Goal: Task Accomplishment & Management: Manage account settings

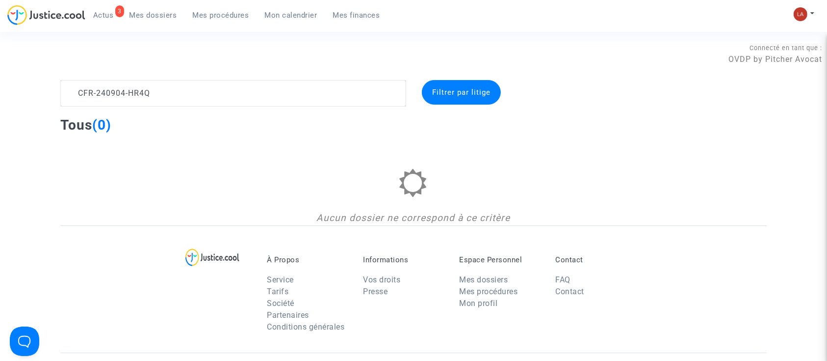
click at [165, 83] on textarea at bounding box center [233, 93] width 346 height 27
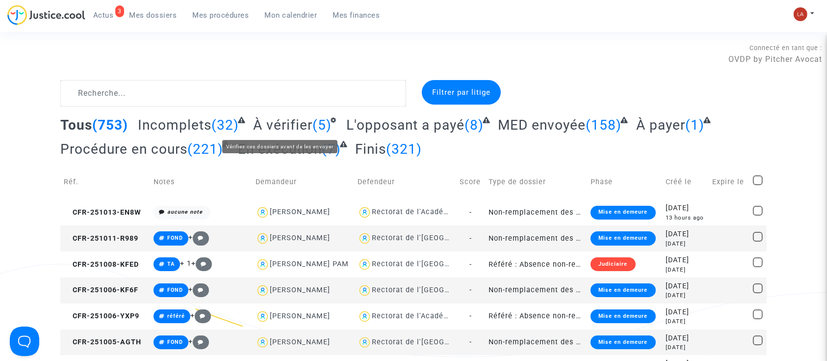
click at [278, 126] on span "À vérifier" at bounding box center [282, 125] width 59 height 16
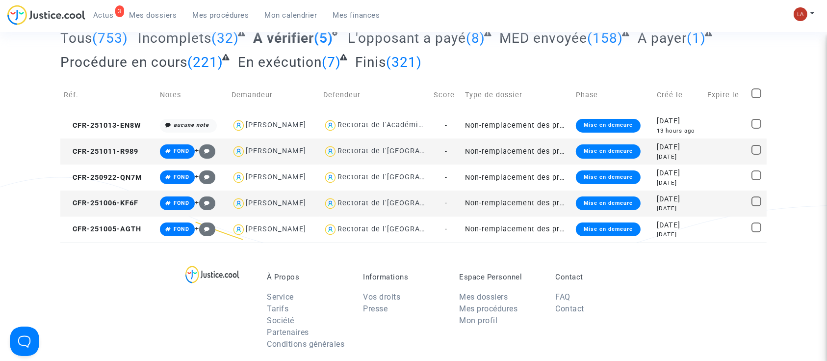
scroll to position [86, 0]
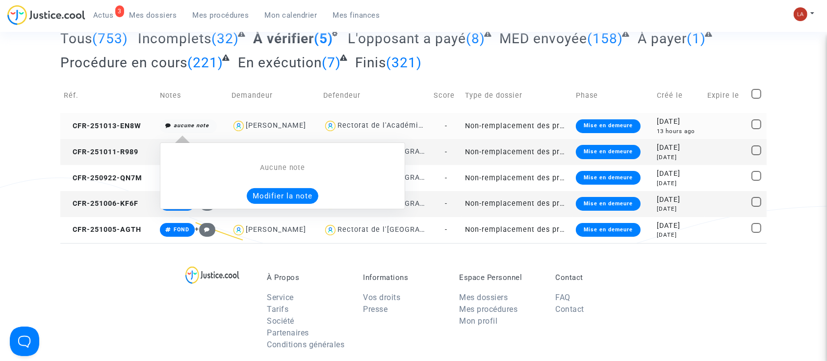
click at [261, 188] on button "Modifier la note" at bounding box center [283, 196] width 72 height 16
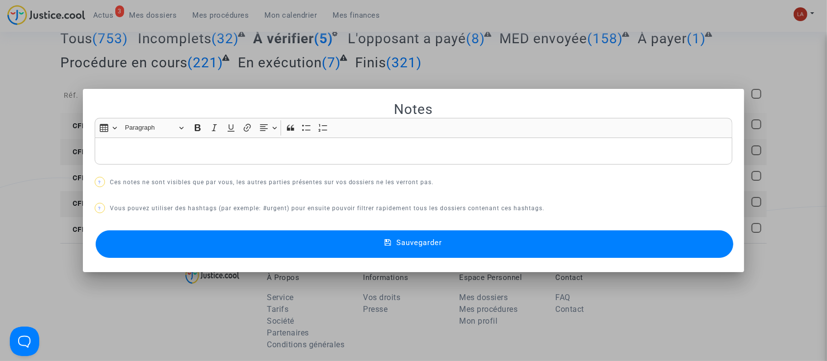
scroll to position [0, 0]
click at [241, 232] on button "Sauvegarder" at bounding box center [415, 243] width 638 height 27
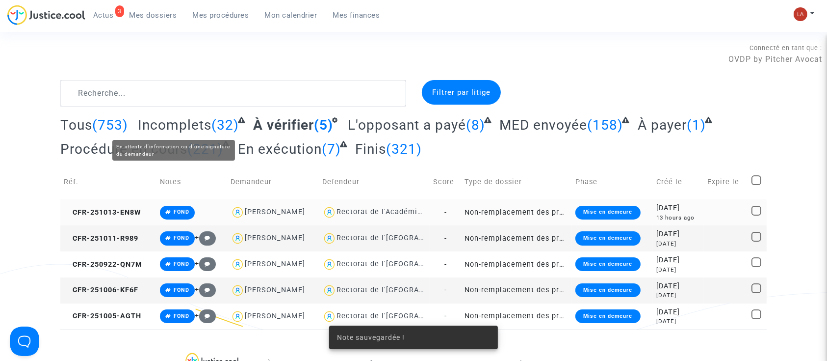
click at [184, 119] on span "Incomplets" at bounding box center [175, 125] width 74 height 16
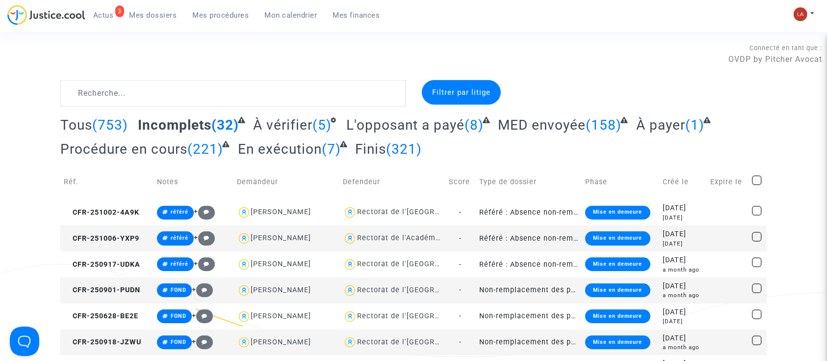
click at [145, 76] on div "Connecté en tant que : OVDP by Pitcher Avocat" at bounding box center [411, 68] width 823 height 24
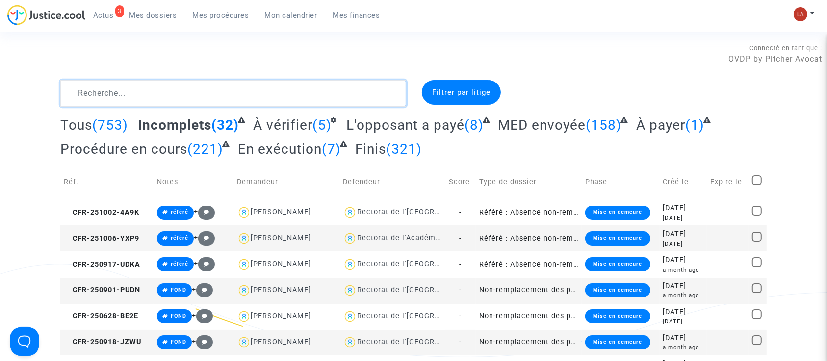
click at [127, 92] on textarea at bounding box center [233, 93] width 346 height 27
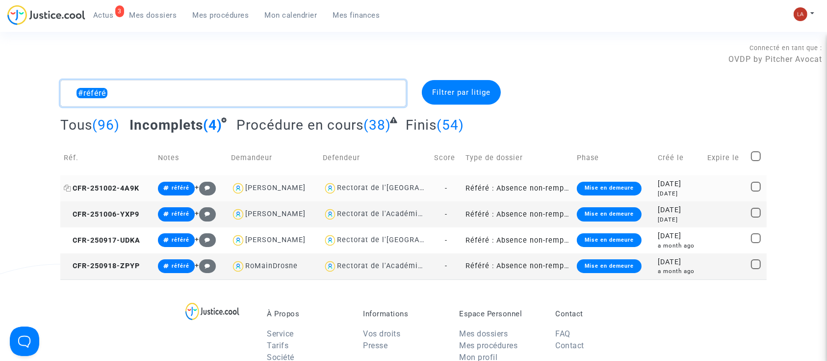
type textarea "#référé"
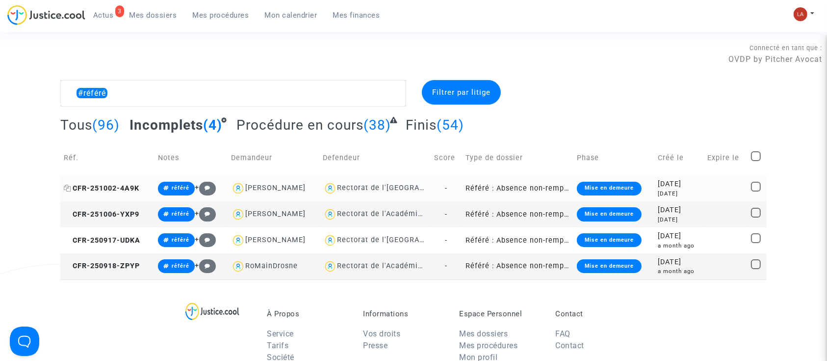
click at [118, 184] on span "CFR-251002-4A9K" at bounding box center [102, 188] width 76 height 8
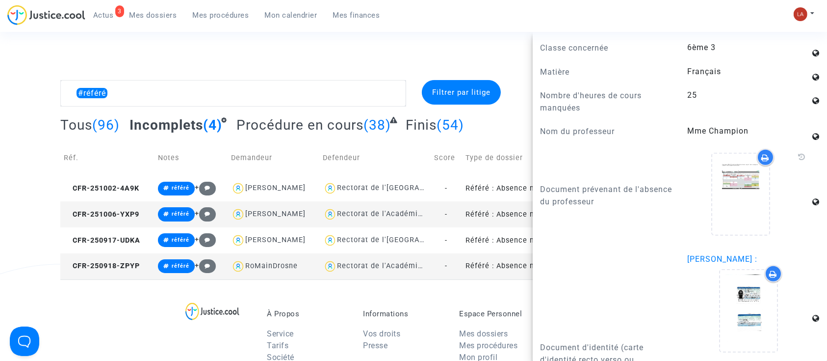
scroll to position [845, 0]
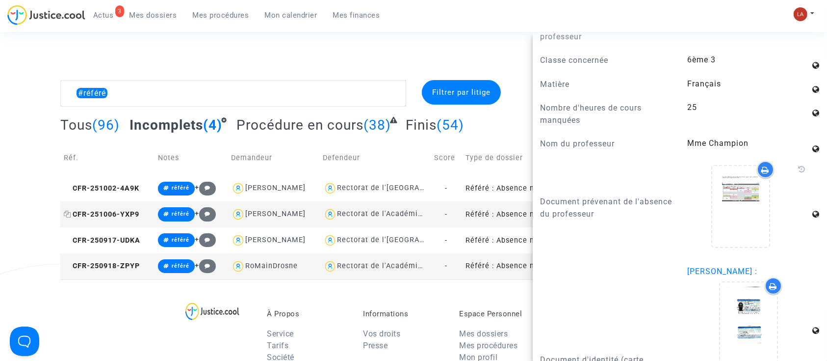
click at [105, 216] on span "CFR-251006-YXP9" at bounding box center [102, 214] width 76 height 8
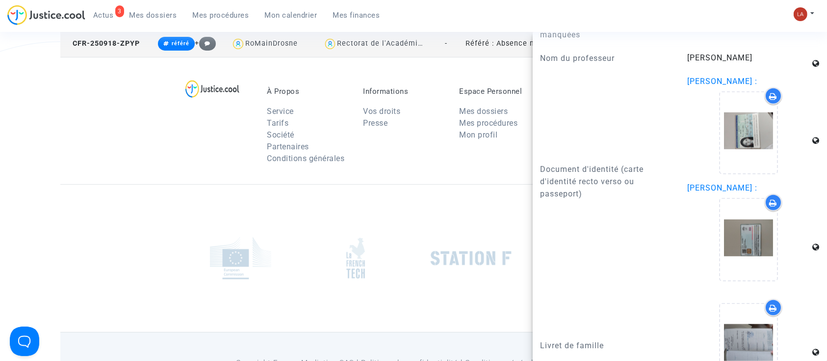
scroll to position [1261, 0]
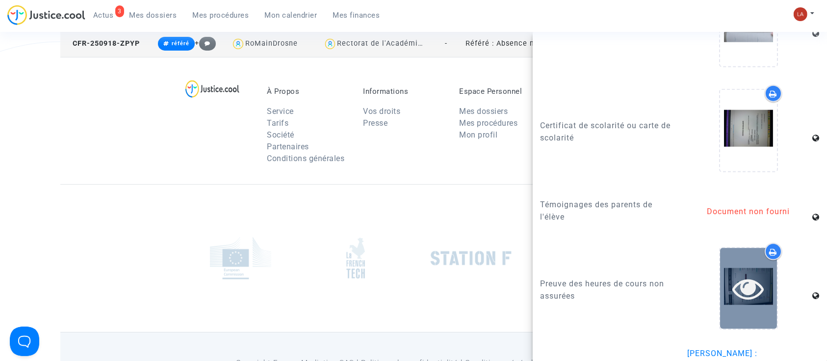
click at [733, 289] on icon at bounding box center [749, 287] width 32 height 31
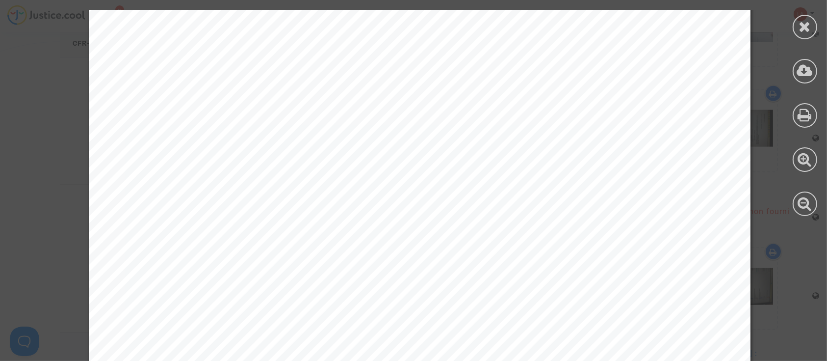
scroll to position [1541, 0]
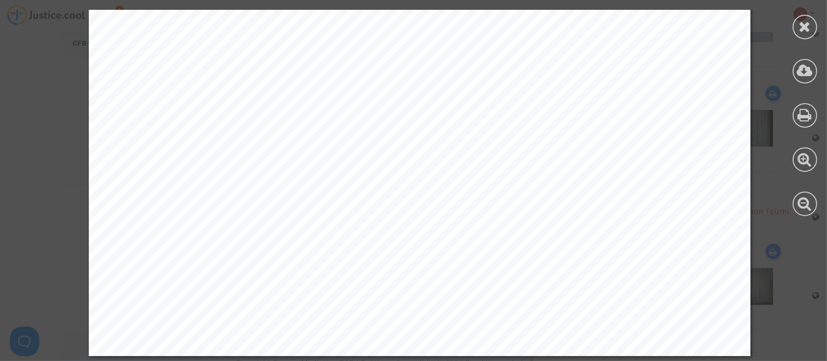
drag, startPoint x: 807, startPoint y: 28, endPoint x: 734, endPoint y: 82, distance: 91.0
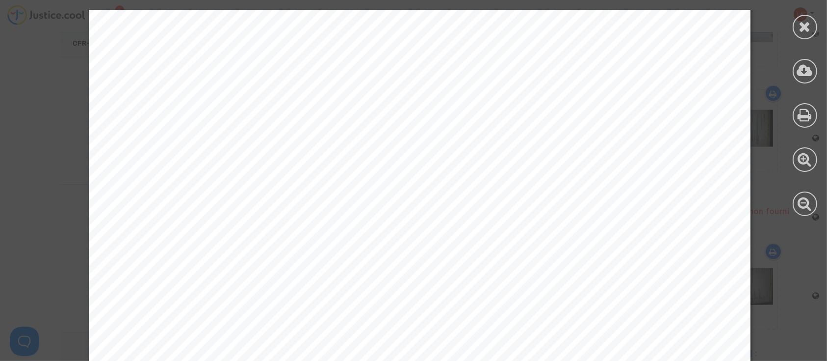
scroll to position [1517, 0]
click at [813, 21] on div at bounding box center [805, 27] width 25 height 25
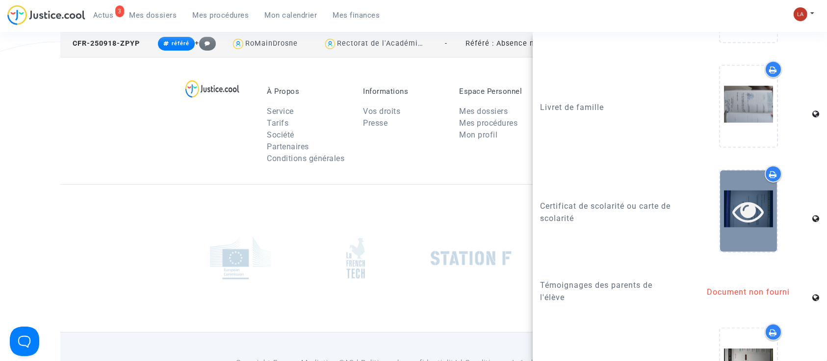
scroll to position [1298, 0]
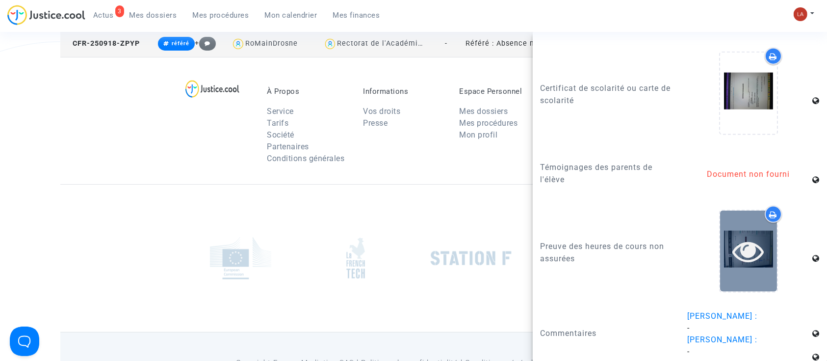
click at [743, 221] on div at bounding box center [748, 251] width 57 height 81
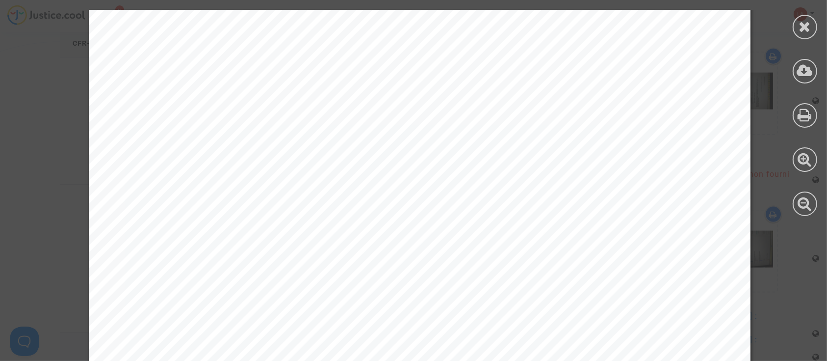
scroll to position [131, 0]
click at [797, 33] on div at bounding box center [805, 27] width 25 height 25
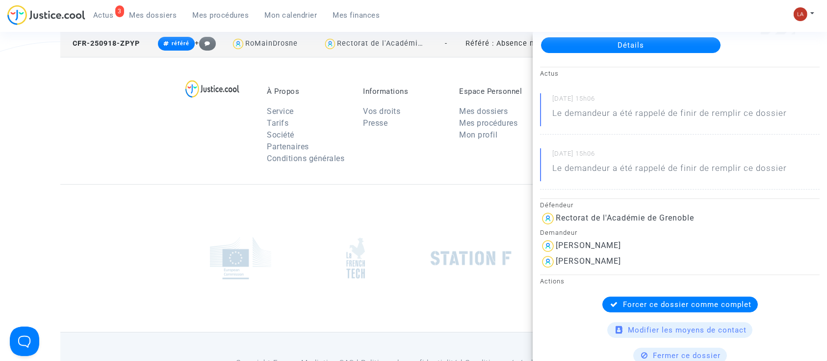
scroll to position [59, 0]
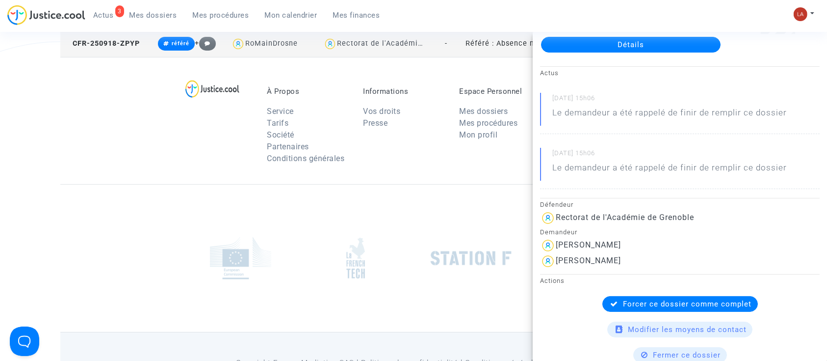
click at [650, 306] on span "Forcer ce dossier comme complet" at bounding box center [688, 303] width 129 height 9
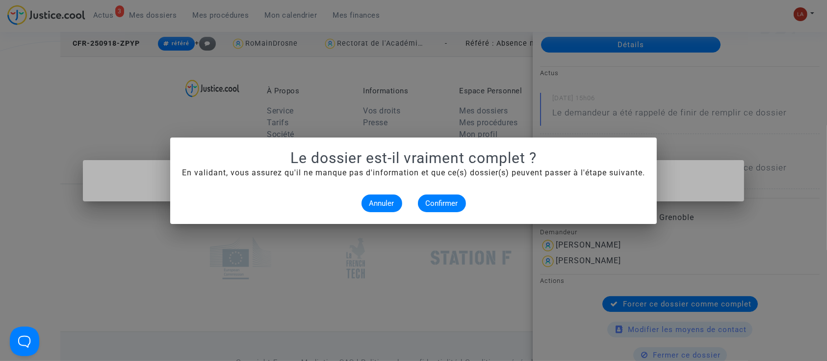
scroll to position [0, 0]
click at [424, 199] on button "Confirmer" at bounding box center [442, 203] width 48 height 18
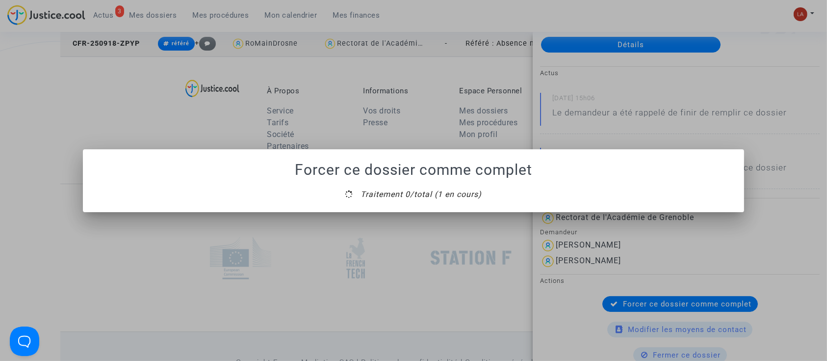
click at [401, 208] on mat-dialog-container "Forcer ce dossier comme complet Traitement 0/total (1 en cours)" at bounding box center [414, 180] width 662 height 63
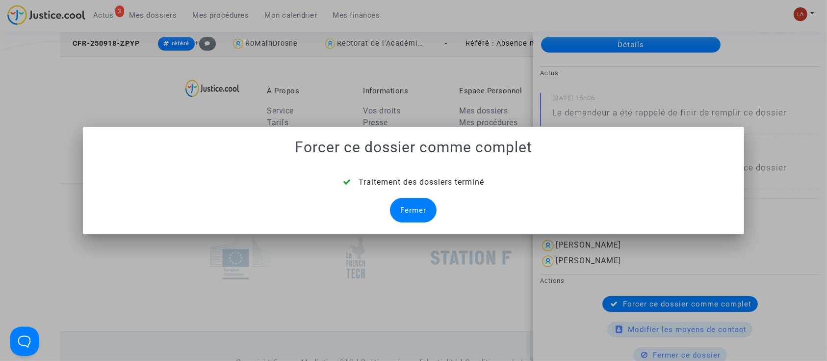
click at [401, 208] on div "Fermer" at bounding box center [413, 210] width 47 height 25
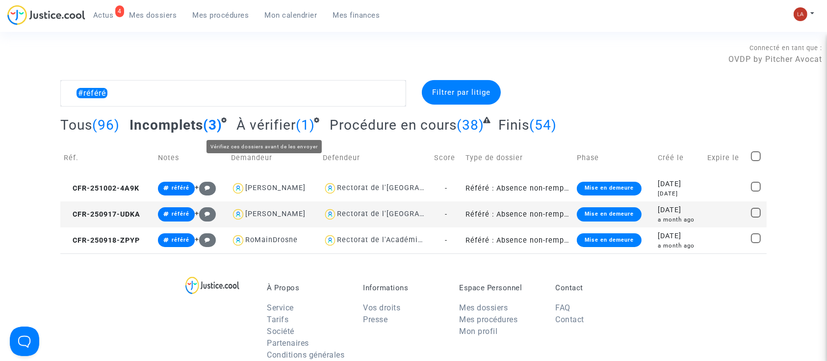
click at [283, 122] on span "À vérifier" at bounding box center [266, 125] width 59 height 16
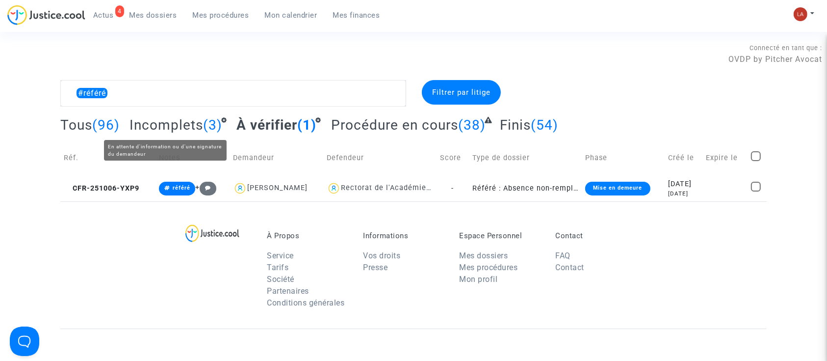
click at [137, 131] on span "Incomplets" at bounding box center [167, 125] width 74 height 16
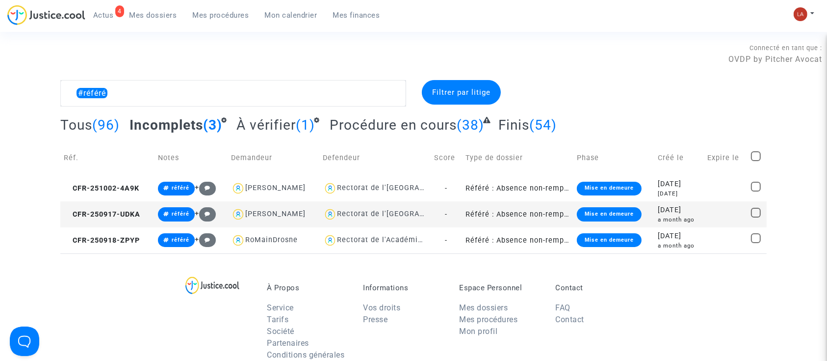
click at [121, 220] on td "CFR-250917-UDKA" at bounding box center [107, 214] width 94 height 26
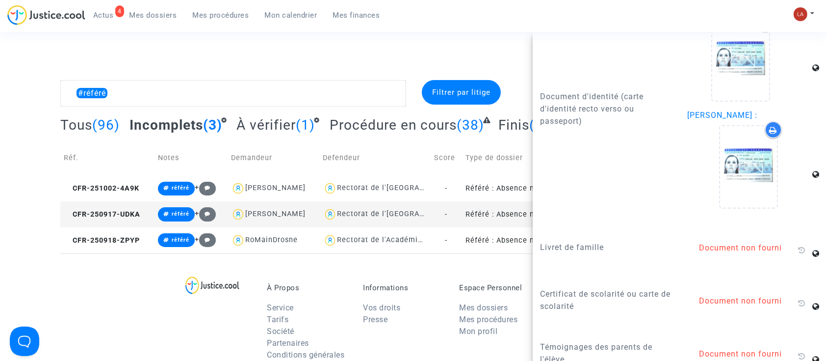
scroll to position [1270, 0]
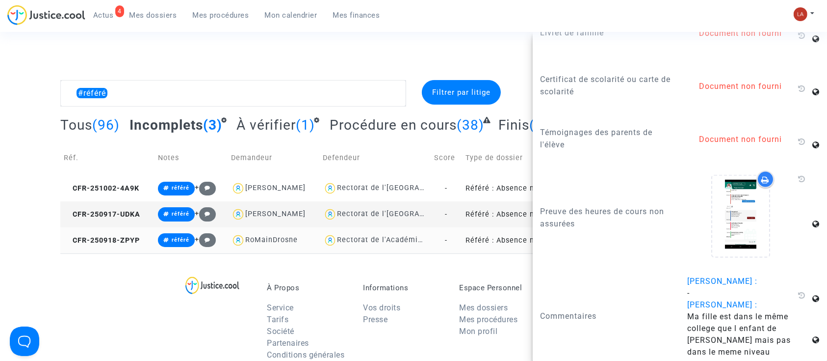
click at [120, 245] on td "CFR-250918-ZPYP" at bounding box center [107, 240] width 94 height 26
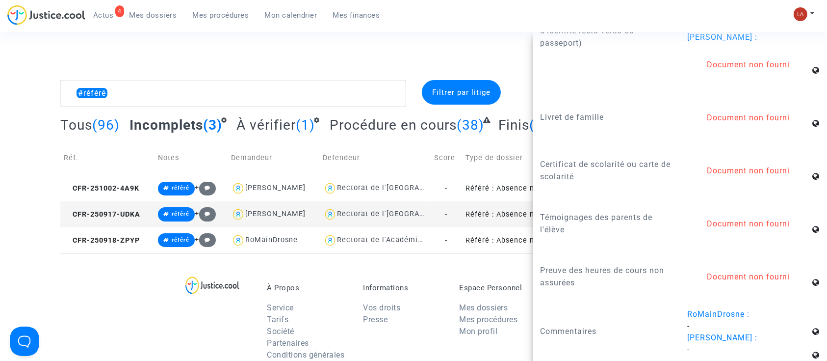
scroll to position [1195, 0]
click at [322, 56] on div "Connecté en tant que : OVDP by Pitcher Avocat" at bounding box center [411, 54] width 823 height 24
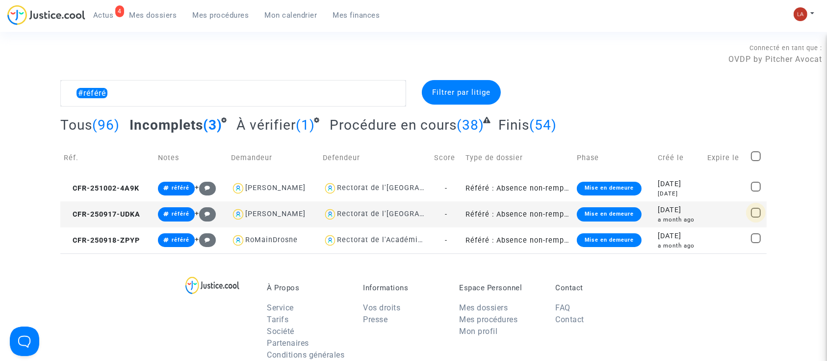
click at [758, 212] on span at bounding box center [756, 213] width 10 height 10
click at [756, 217] on input "checkbox" at bounding box center [756, 217] width 0 height 0
checkbox input "true"
click at [759, 183] on span at bounding box center [756, 187] width 10 height 10
click at [756, 191] on input "checkbox" at bounding box center [756, 191] width 0 height 0
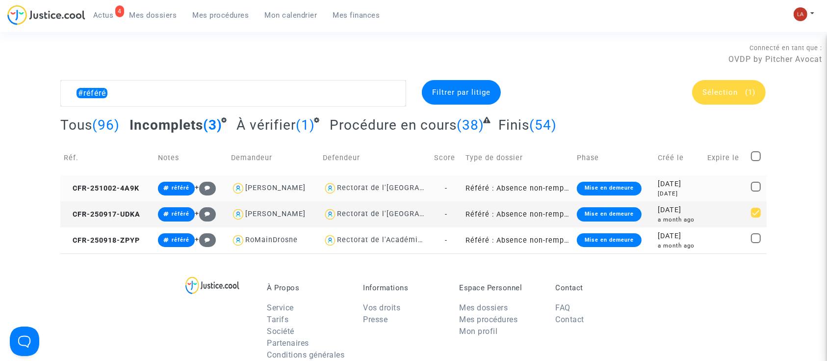
checkbox input "true"
click at [722, 95] on span "Sélection" at bounding box center [720, 92] width 35 height 9
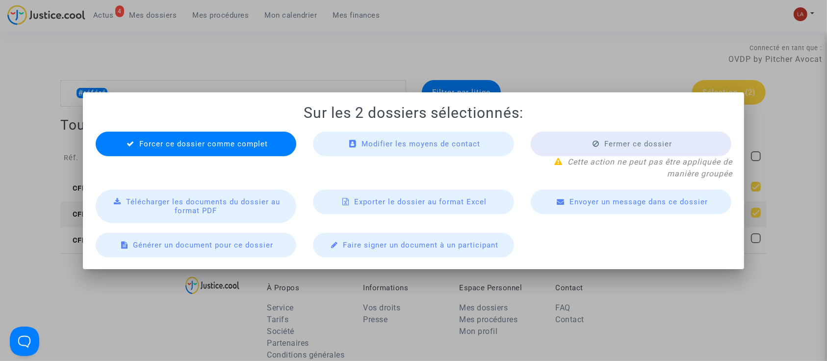
click at [586, 206] on span "Envoyer un message dans ce dossier" at bounding box center [639, 201] width 138 height 9
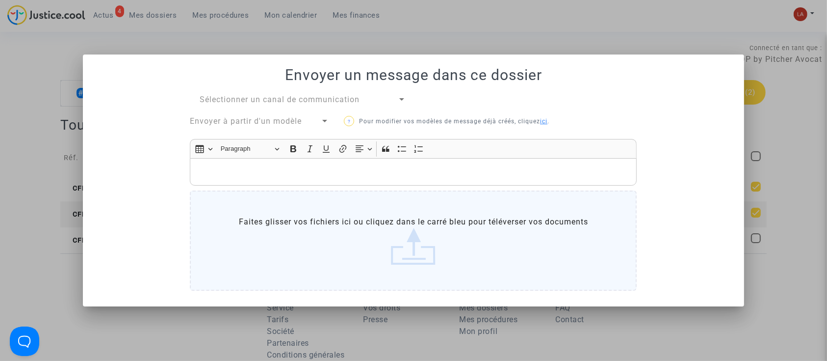
click at [218, 103] on span "Sélectionner un canal de communication" at bounding box center [280, 99] width 160 height 9
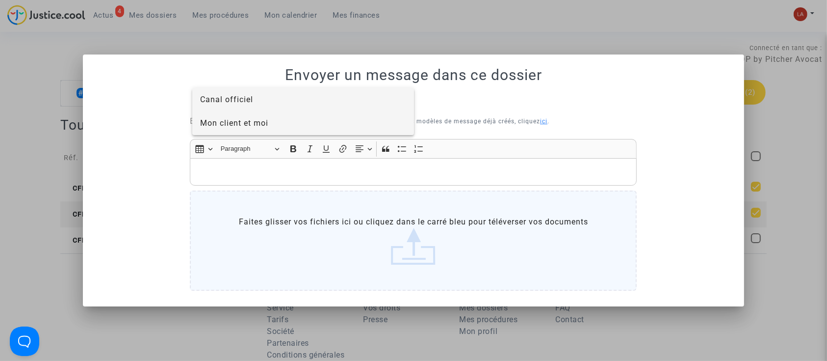
click at [224, 118] on span "Mon client et moi" at bounding box center [234, 122] width 68 height 9
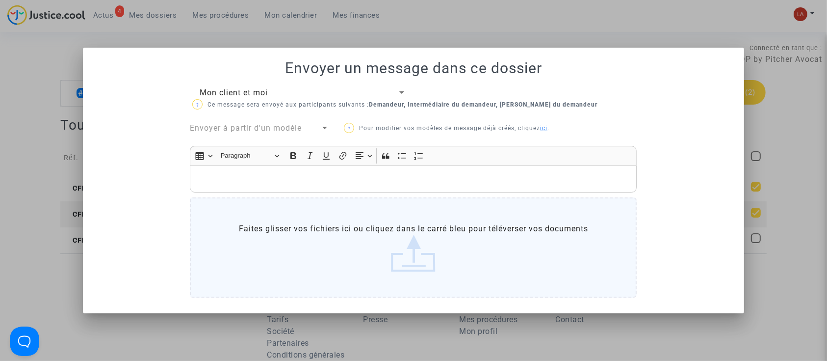
click at [219, 169] on div "Rich Text Editor, main" at bounding box center [413, 178] width 447 height 27
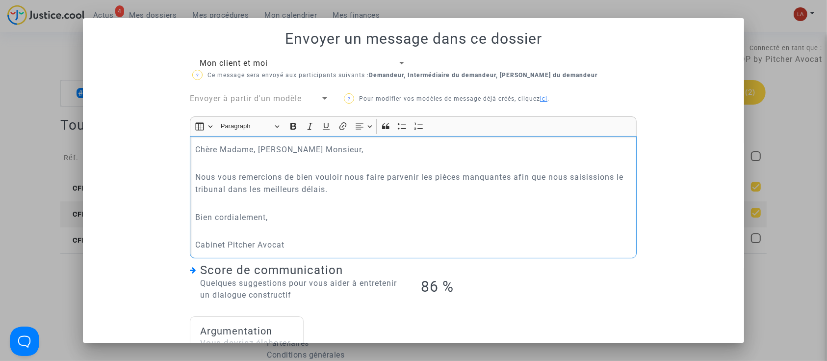
scroll to position [218, 0]
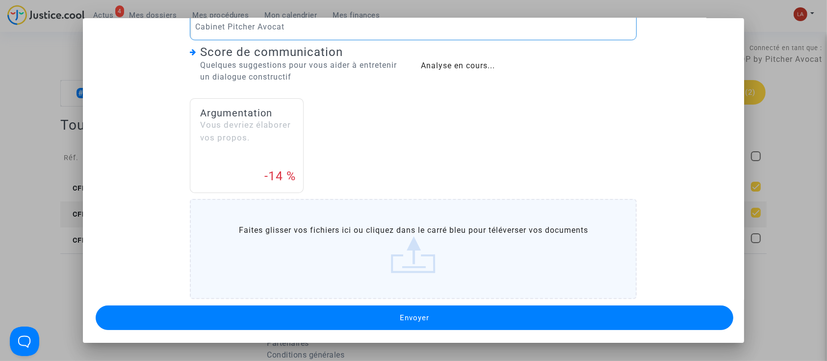
click at [309, 326] on button "Envoyer" at bounding box center [415, 317] width 638 height 25
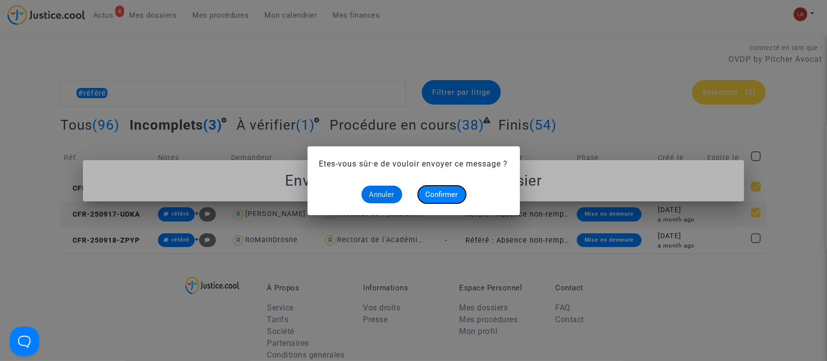
click at [444, 198] on span "Confirmer" at bounding box center [442, 194] width 32 height 9
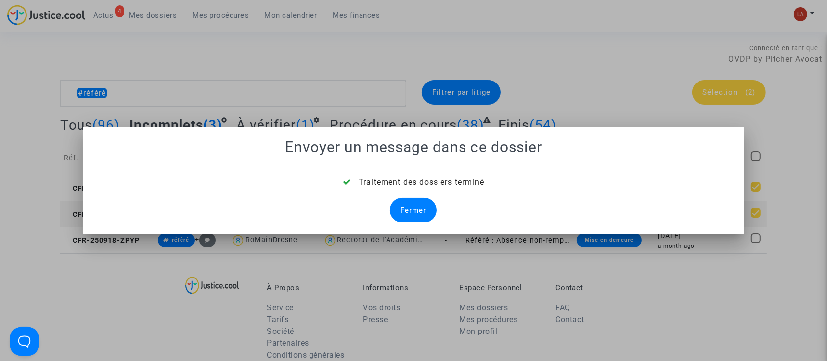
click at [394, 221] on div "Traitement des dossiers terminé Fermer" at bounding box center [414, 199] width 638 height 46
click at [413, 210] on div "Fermer" at bounding box center [413, 210] width 47 height 25
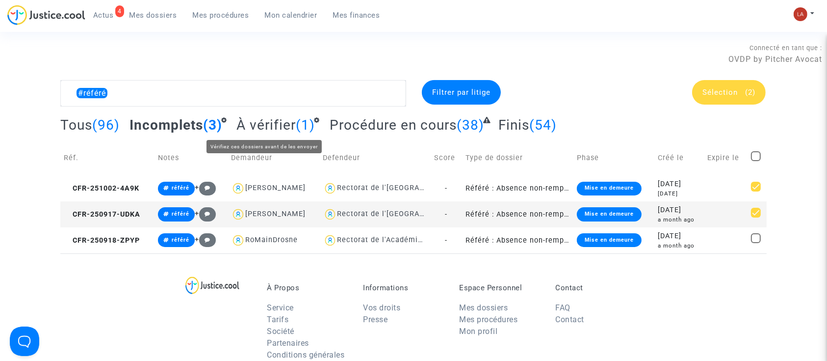
click at [263, 126] on span "À vérifier" at bounding box center [266, 125] width 59 height 16
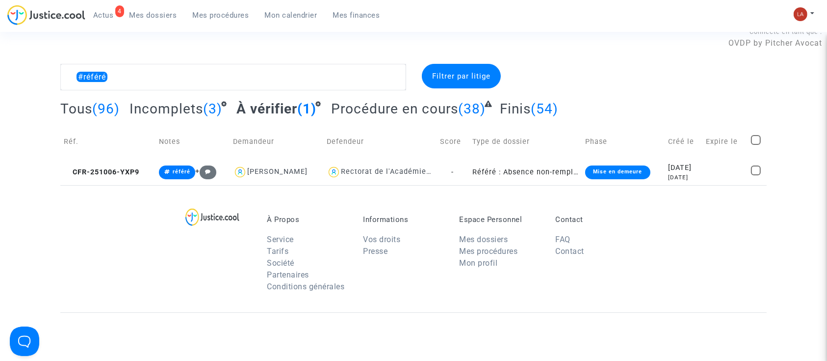
scroll to position [89, 0]
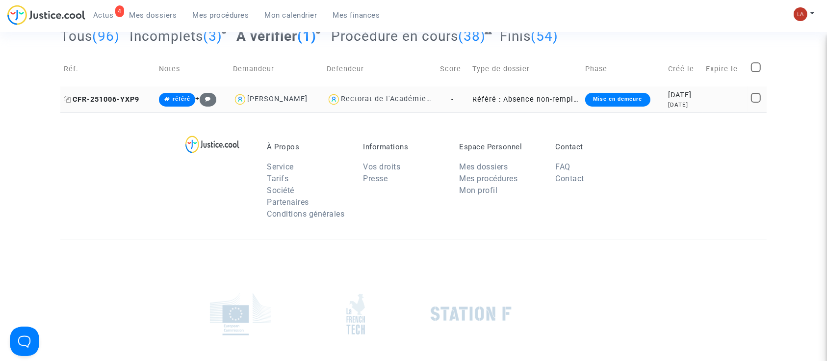
click at [113, 96] on span "CFR-251006-YXP9" at bounding box center [102, 99] width 76 height 8
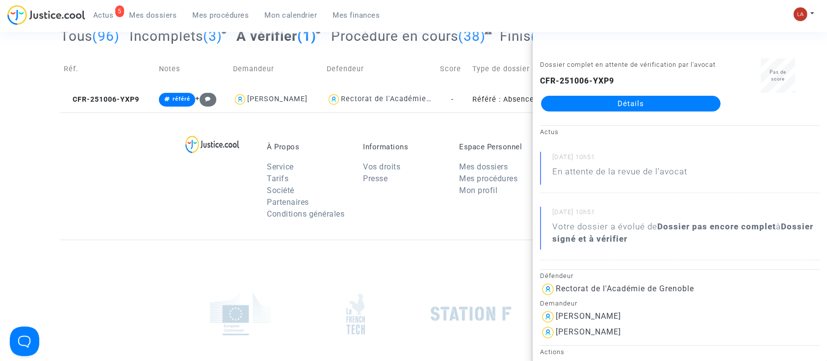
scroll to position [0, 0]
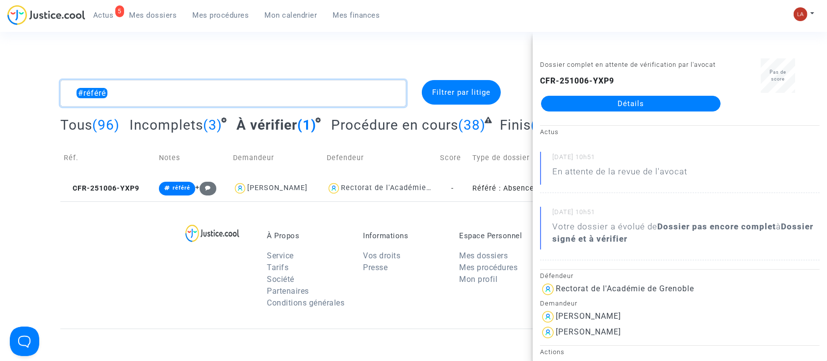
click at [221, 99] on textarea at bounding box center [233, 93] width 346 height 27
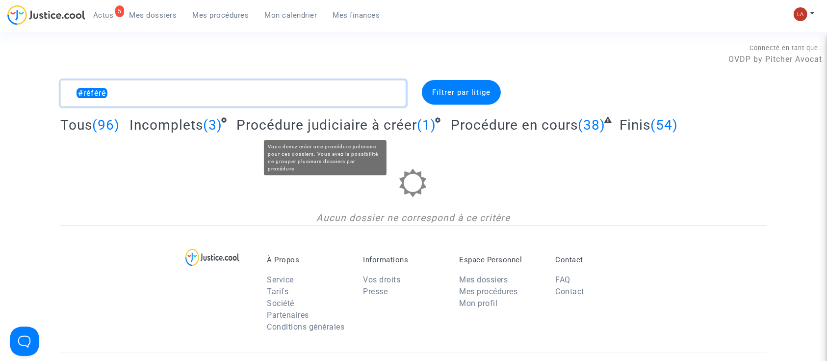
type textarea "#référé"
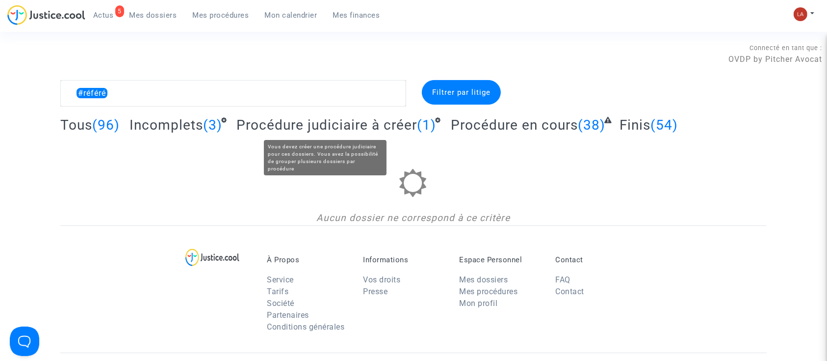
click at [305, 114] on complex-dispute-list "#référé Filtrer par litige Tous (96) Incomplets (3) Procédure judiciaire à crée…" at bounding box center [413, 152] width 707 height 145
click at [305, 128] on span "Procédure judiciaire à créer" at bounding box center [327, 125] width 181 height 16
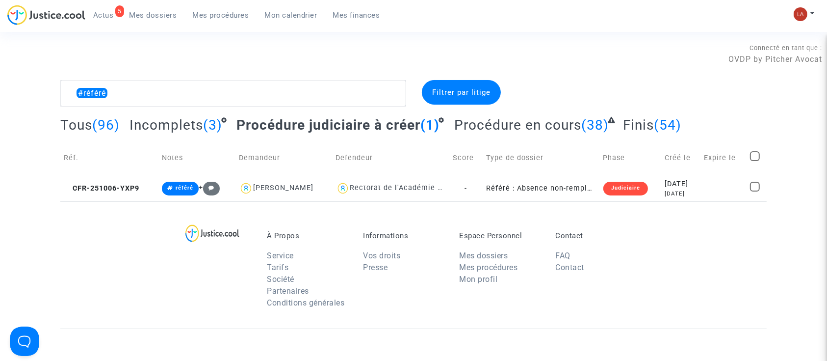
click at [754, 158] on span at bounding box center [755, 156] width 10 height 10
click at [755, 161] on input "checkbox" at bounding box center [755, 161] width 0 height 0
checkbox input "true"
click at [718, 86] on div "Sélection (1)" at bounding box center [729, 92] width 74 height 25
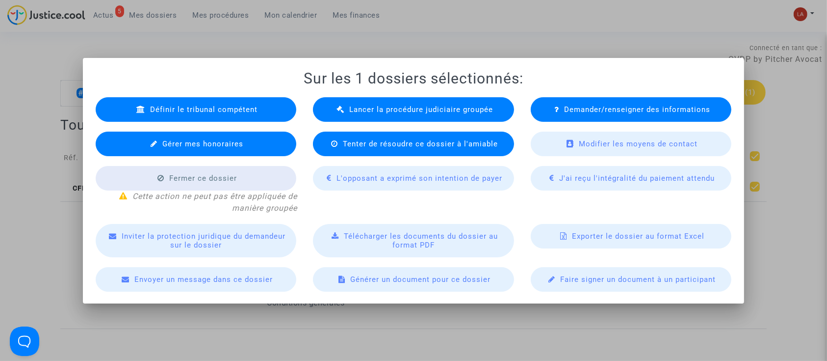
click at [326, 116] on div "Lancer la procédure judiciaire groupée" at bounding box center [413, 109] width 201 height 25
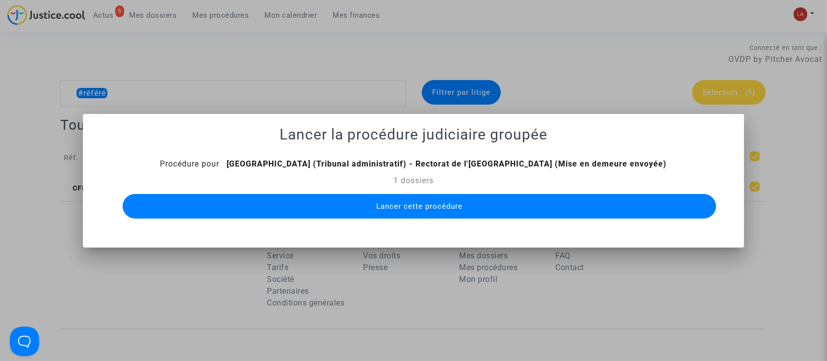
click at [391, 223] on mat-dialog-container "Lancer la procédure judiciaire groupée Procédure pour [GEOGRAPHIC_DATA] (Tribun…" at bounding box center [414, 180] width 662 height 133
click at [419, 206] on span "Lancer cette procédure" at bounding box center [419, 206] width 86 height 9
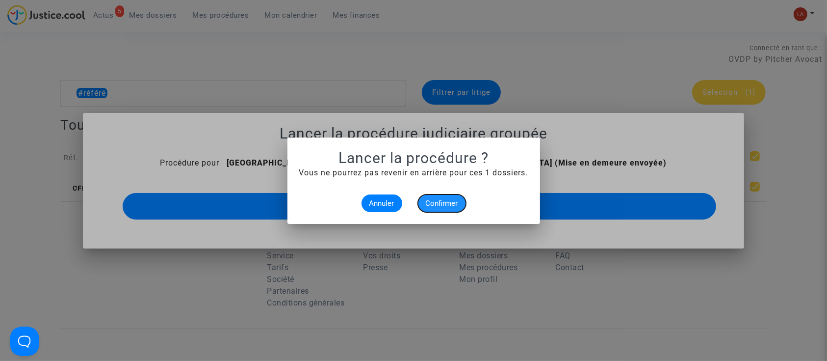
click at [446, 198] on button "Confirmer" at bounding box center [442, 203] width 48 height 18
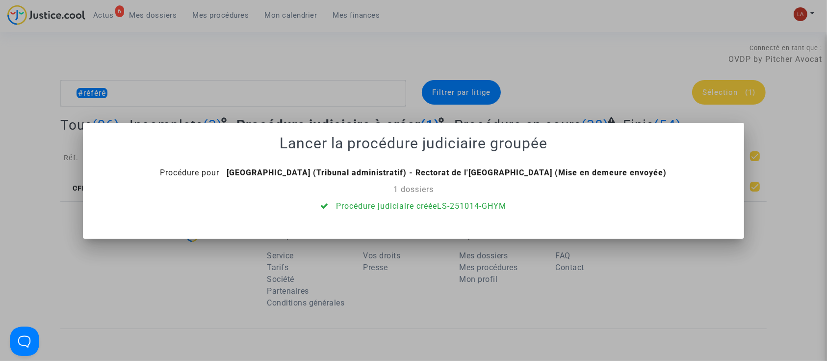
click at [318, 38] on div at bounding box center [413, 180] width 827 height 361
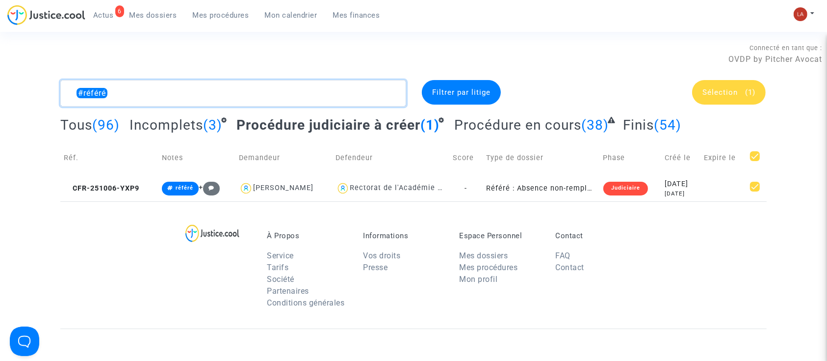
click at [271, 85] on textarea at bounding box center [233, 93] width 346 height 27
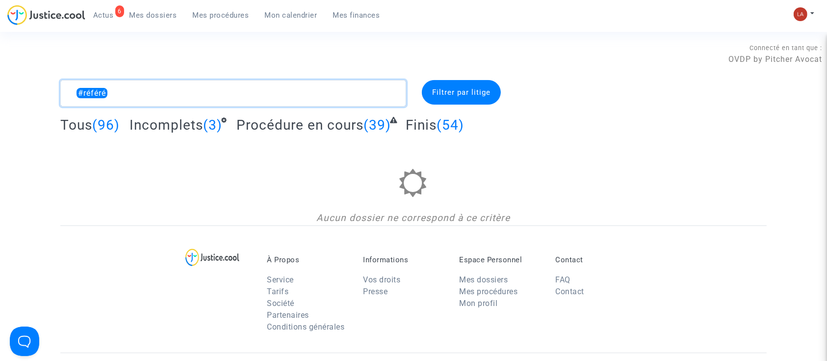
type textarea "#référé"
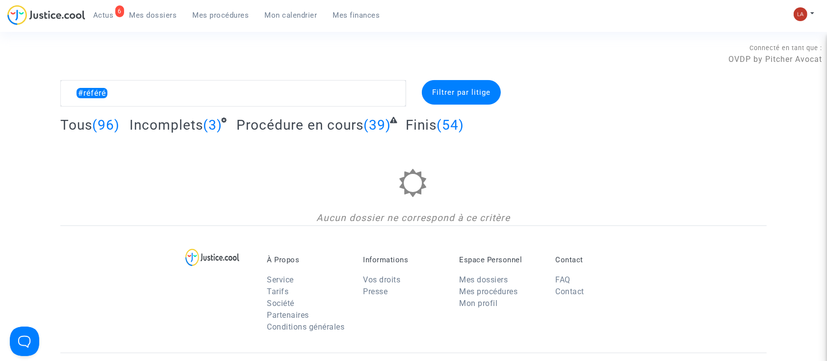
drag, startPoint x: 101, startPoint y: 15, endPoint x: 110, endPoint y: 13, distance: 9.5
click at [102, 15] on span "Actus" at bounding box center [103, 15] width 21 height 9
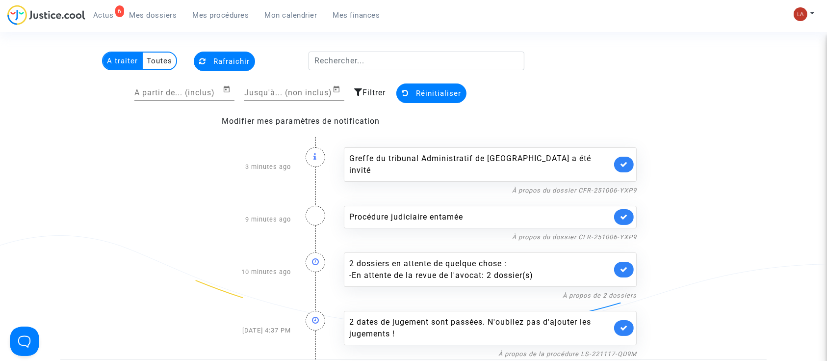
scroll to position [65, 0]
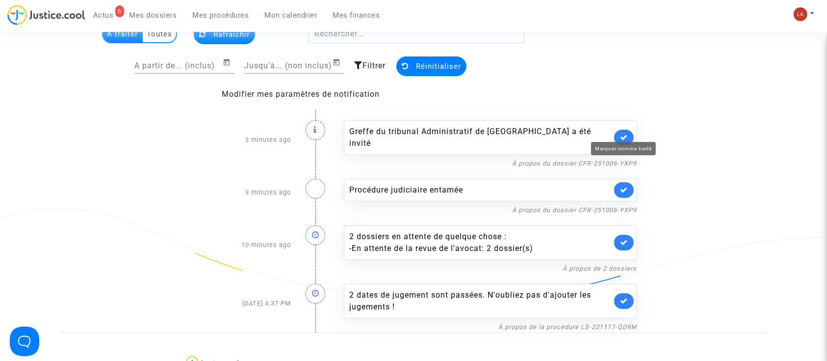
click at [626, 133] on icon at bounding box center [624, 136] width 8 height 7
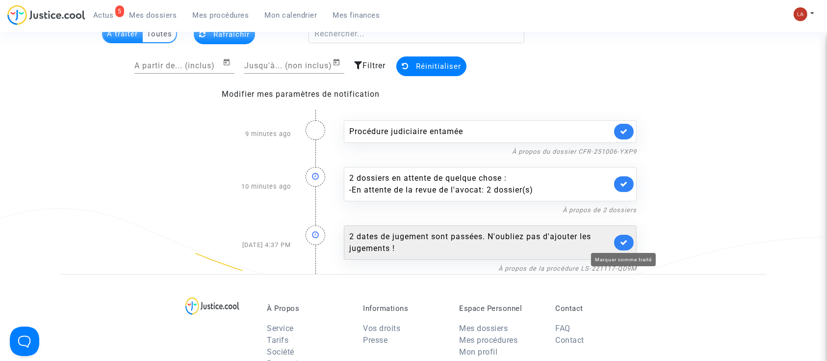
click at [620, 241] on icon at bounding box center [624, 242] width 8 height 7
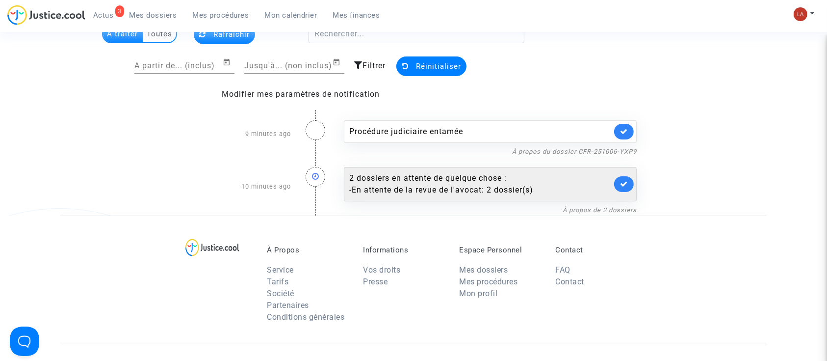
click at [636, 193] on div "2 dossiers en attente de quelque chose : - En attente de la revue de l'avocat: …" at bounding box center [490, 184] width 293 height 34
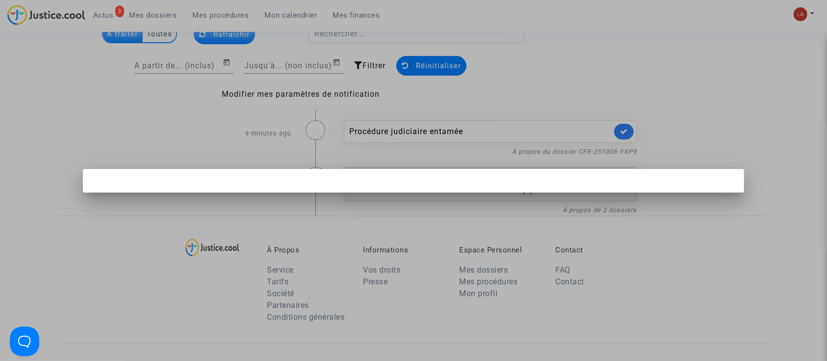
scroll to position [0, 0]
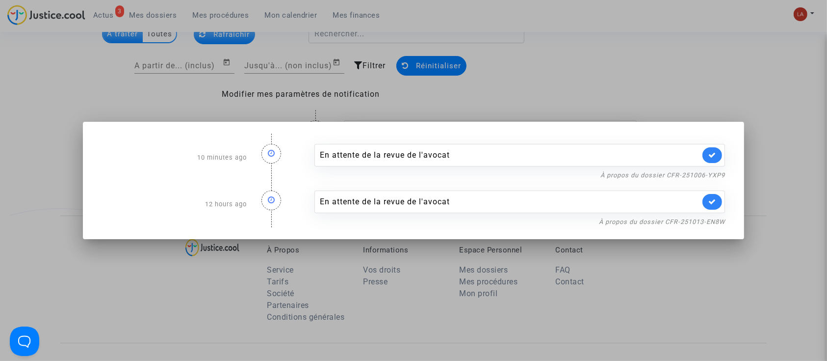
click at [757, 69] on div at bounding box center [413, 180] width 827 height 361
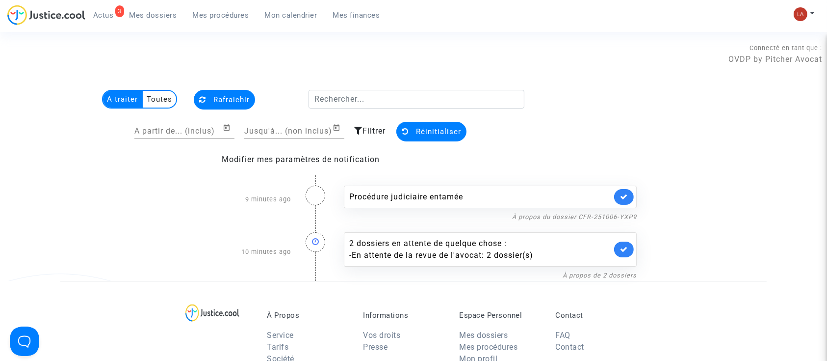
scroll to position [65, 0]
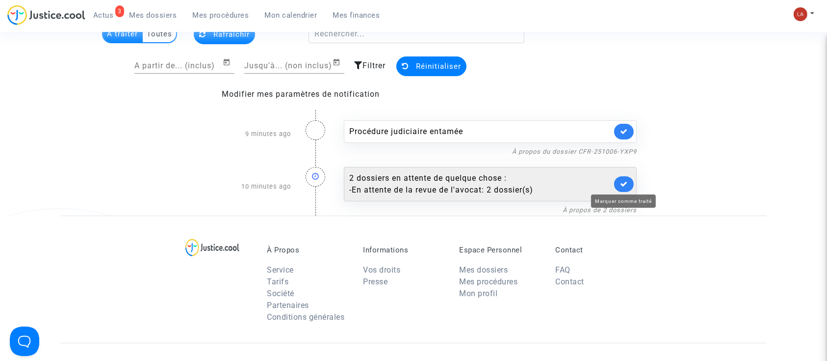
click at [624, 184] on icon at bounding box center [624, 183] width 8 height 7
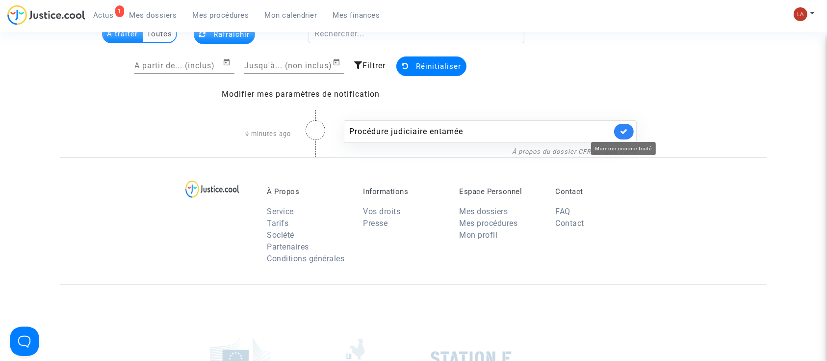
drag, startPoint x: 623, startPoint y: 132, endPoint x: 713, endPoint y: 50, distance: 121.9
click at [622, 132] on icon at bounding box center [624, 131] width 8 height 7
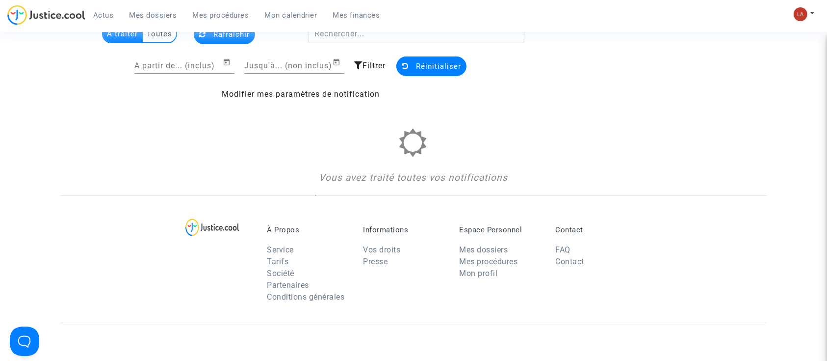
click at [817, 7] on div "Mon profil Changer de compte Paramètres Déconnexion" at bounding box center [807, 19] width 27 height 25
click at [803, 11] on img at bounding box center [801, 14] width 14 height 14
click at [746, 48] on link "Changer de compte" at bounding box center [765, 51] width 99 height 16
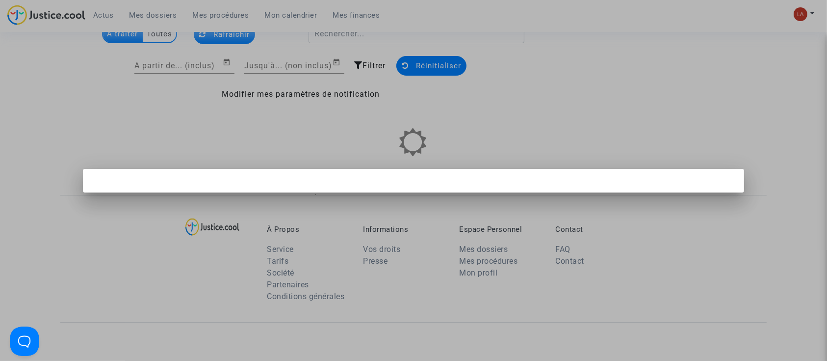
scroll to position [0, 0]
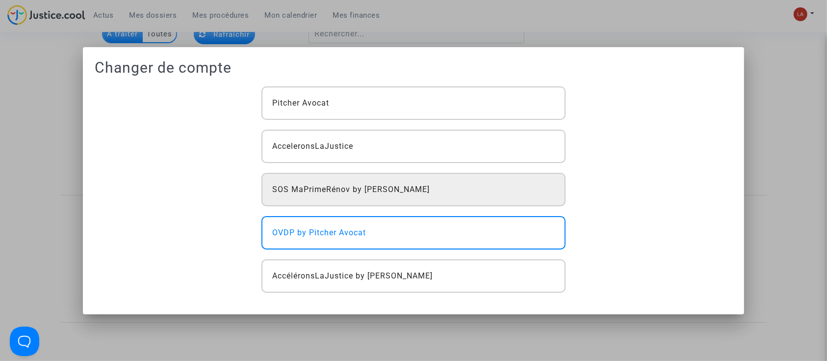
click at [429, 196] on div "SOS MaPrimeRénov by [PERSON_NAME]" at bounding box center [414, 189] width 304 height 33
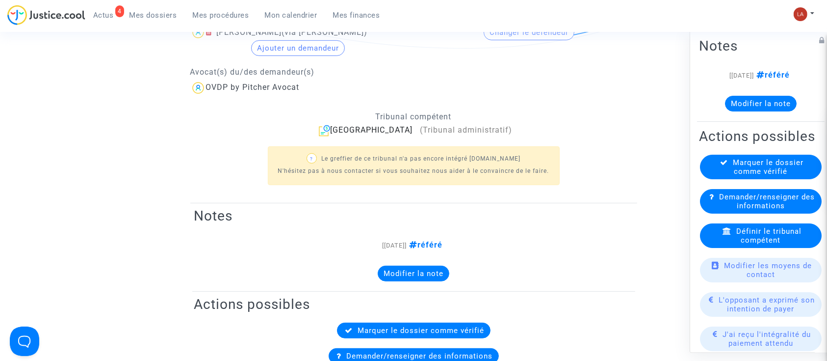
scroll to position [135, 0]
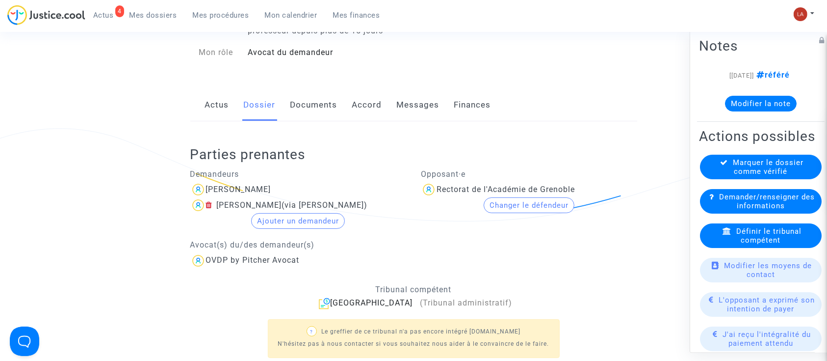
click at [707, 179] on div "Marquer le dossier comme vérifié" at bounding box center [761, 167] width 122 height 25
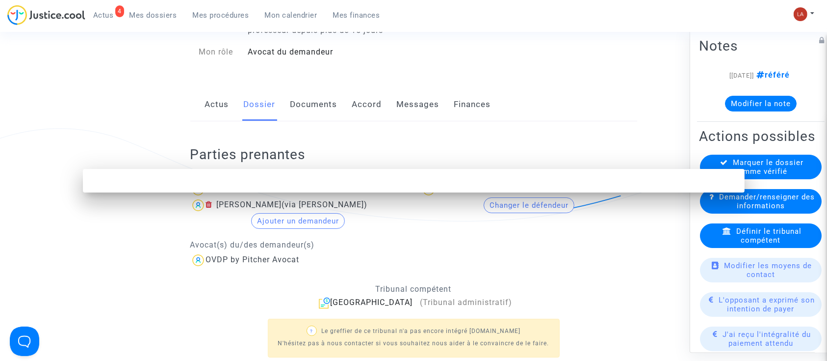
scroll to position [0, 0]
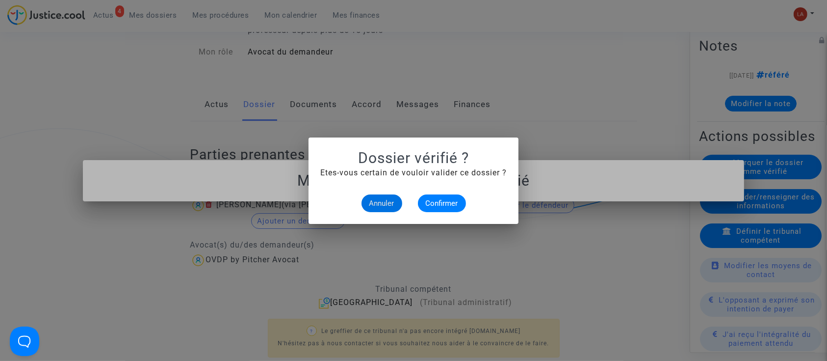
click at [459, 214] on mat-dialog-container "Dossier vérifié ? Etes-vous certain de vouloir valider ce dossier ? Annuler Con…" at bounding box center [414, 180] width 210 height 86
click at [449, 210] on button "Confirmer" at bounding box center [442, 203] width 48 height 18
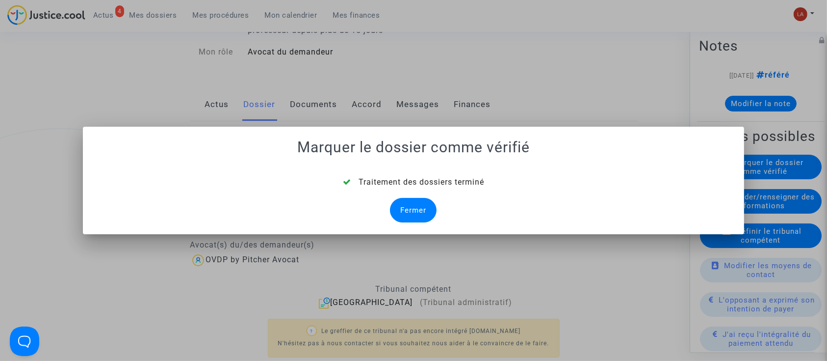
click at [400, 212] on div "Fermer" at bounding box center [413, 210] width 47 height 25
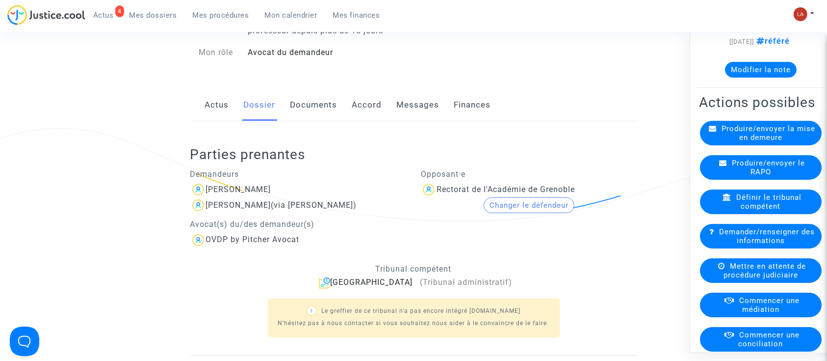
scroll to position [36, 0]
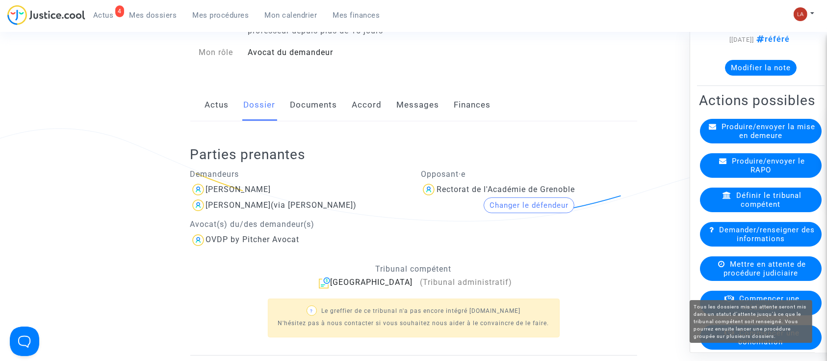
click at [739, 277] on span "Mettre en attente de procédure judiciaire" at bounding box center [765, 269] width 82 height 18
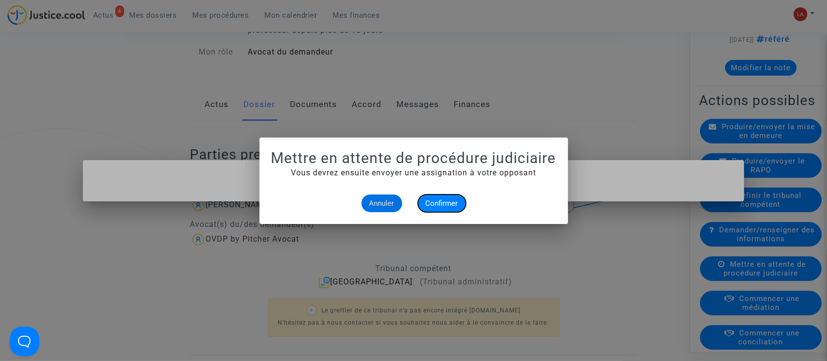
click at [427, 200] on span "Confirmer" at bounding box center [442, 203] width 32 height 9
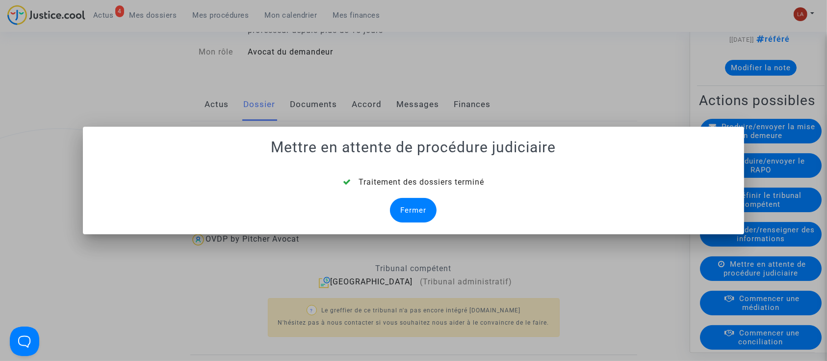
click at [404, 202] on div "Fermer" at bounding box center [413, 210] width 47 height 25
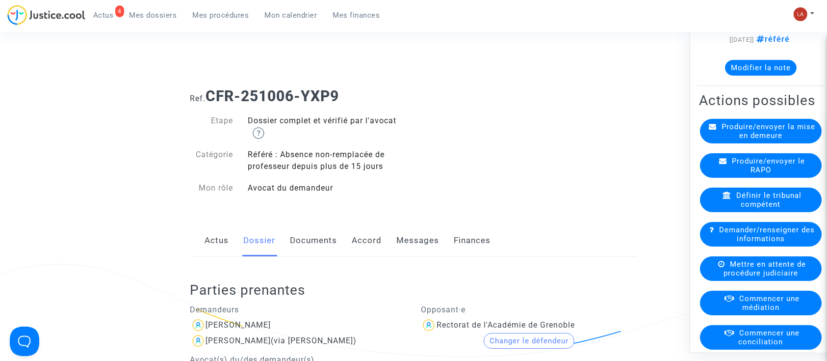
scroll to position [135, 0]
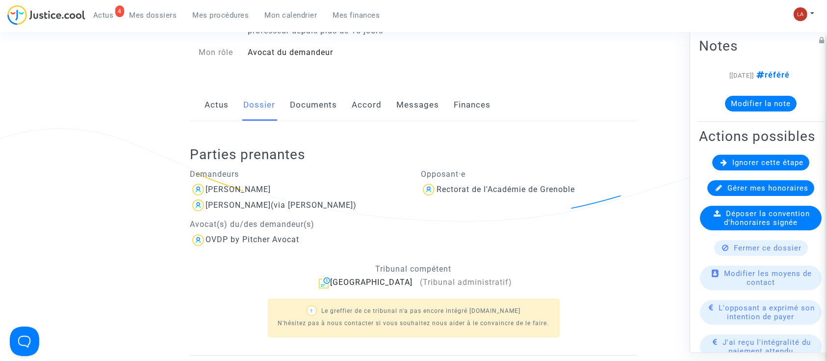
click at [743, 170] on div "Ignorer cette étape" at bounding box center [761, 163] width 97 height 16
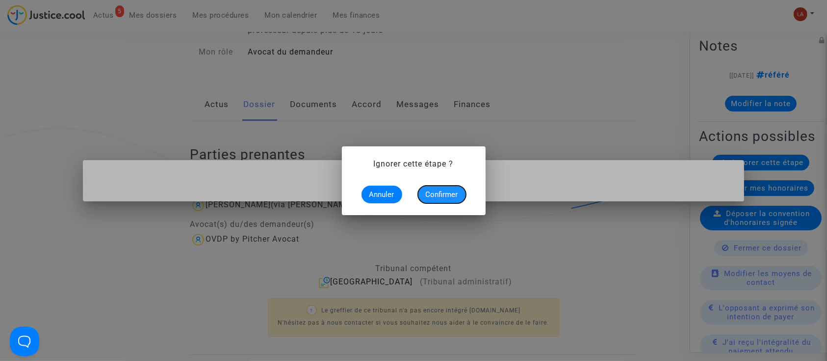
click at [440, 190] on span "Confirmer" at bounding box center [442, 194] width 32 height 9
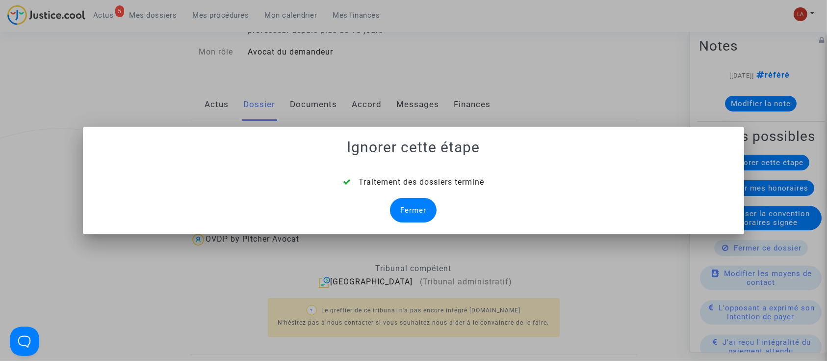
click at [412, 202] on div "Fermer" at bounding box center [413, 210] width 47 height 25
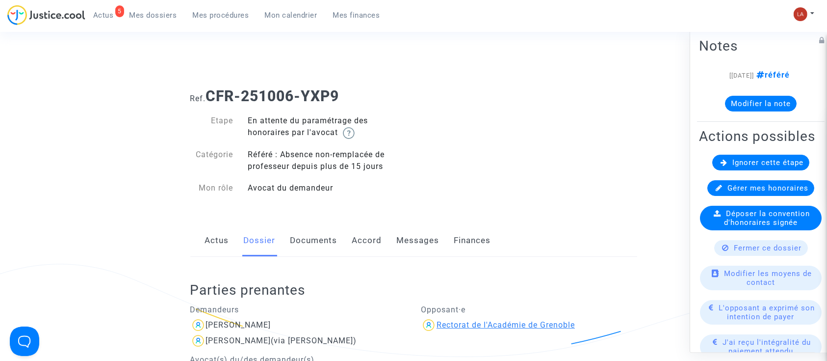
scroll to position [135, 0]
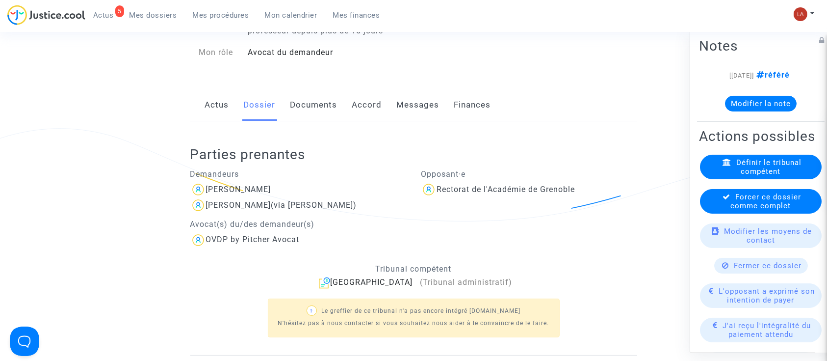
click at [744, 210] on span "Forcer ce dossier comme complet" at bounding box center [766, 201] width 71 height 18
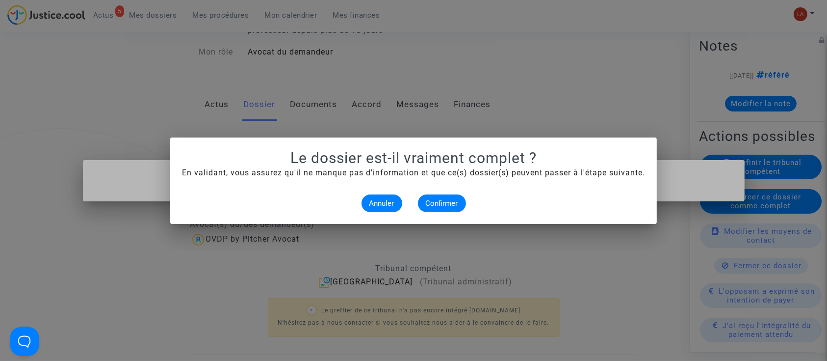
scroll to position [0, 0]
click at [439, 197] on button "Confirmer" at bounding box center [442, 203] width 48 height 18
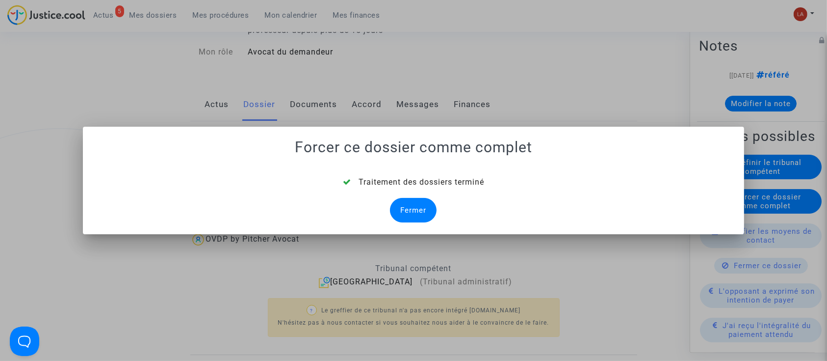
click at [402, 206] on div "Fermer" at bounding box center [413, 210] width 47 height 25
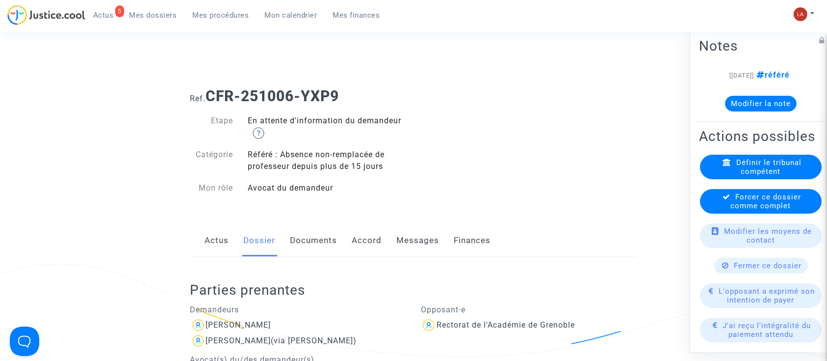
scroll to position [135, 0]
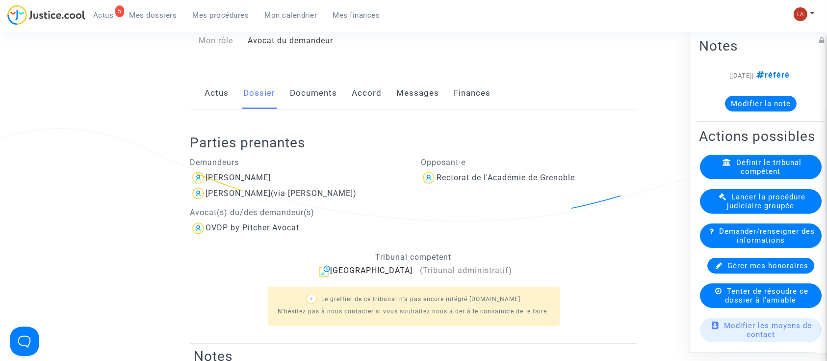
click at [318, 99] on link "Documents" at bounding box center [314, 93] width 47 height 32
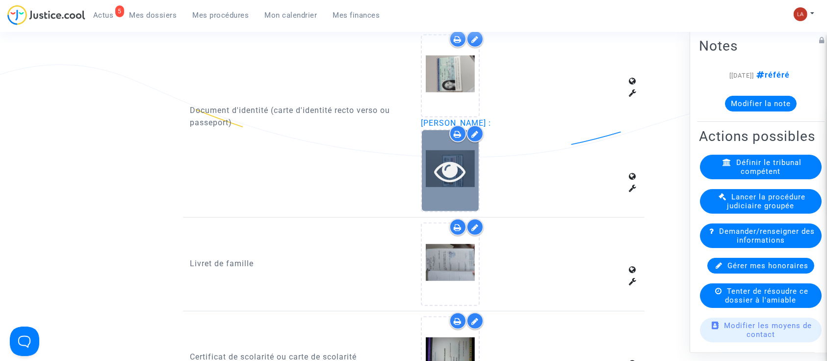
scroll to position [659, 0]
click at [452, 164] on icon at bounding box center [451, 171] width 32 height 31
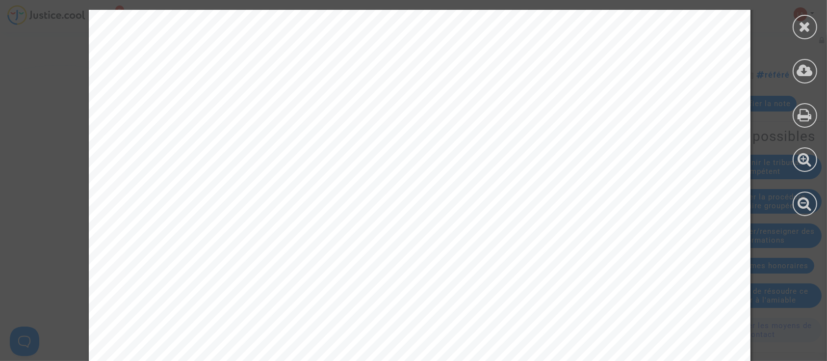
scroll to position [1243, 0]
click at [801, 22] on icon at bounding box center [805, 26] width 12 height 15
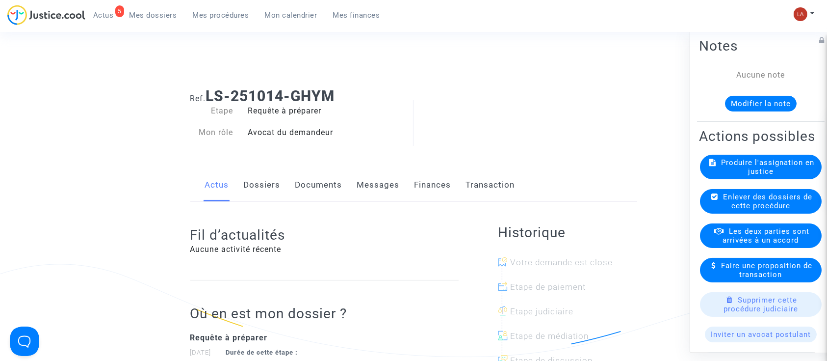
click at [758, 105] on button "Modifier la note" at bounding box center [761, 104] width 72 height 16
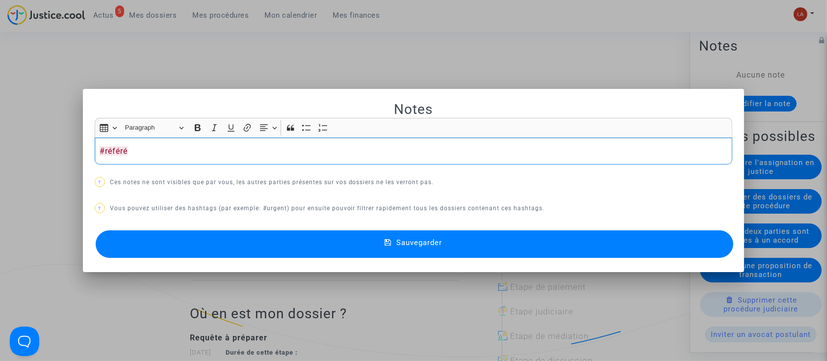
click at [667, 241] on button "Sauvegarder" at bounding box center [415, 243] width 638 height 27
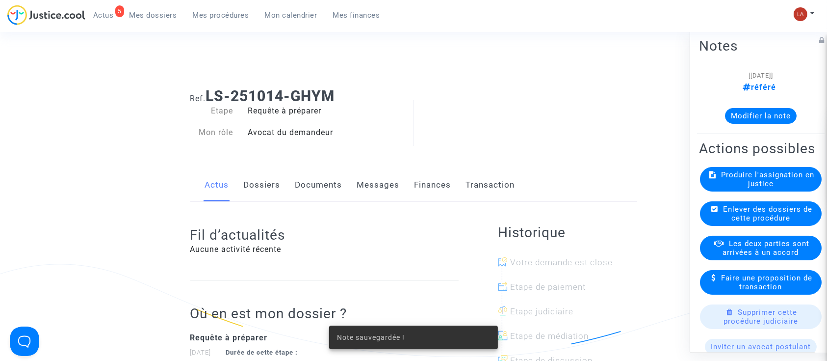
click at [764, 188] on span "Produire l'assignation en justice" at bounding box center [768, 179] width 93 height 18
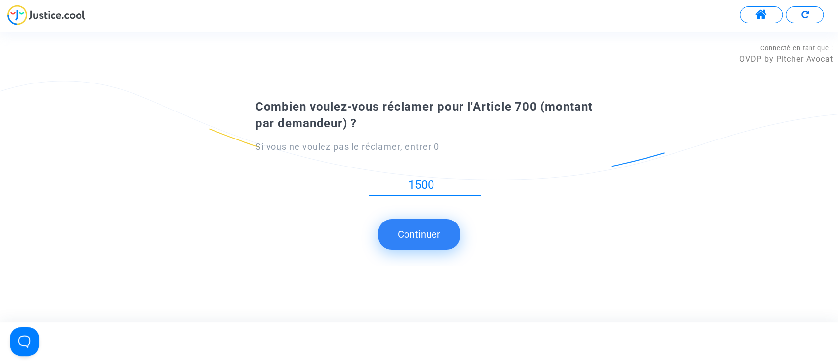
type input "1500"
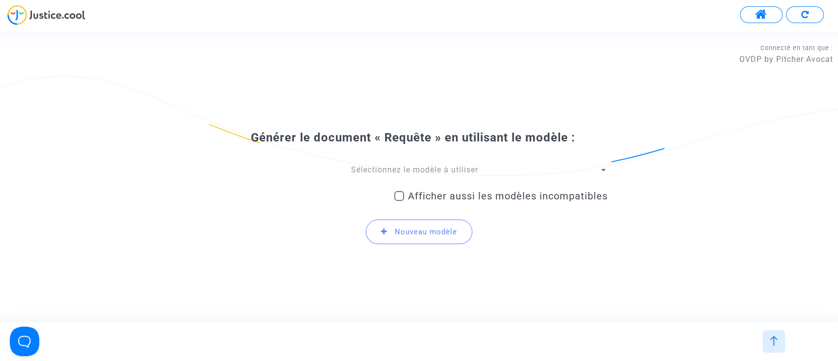
click at [407, 167] on span "Sélectionnez le modèle à utiliser" at bounding box center [414, 169] width 127 height 9
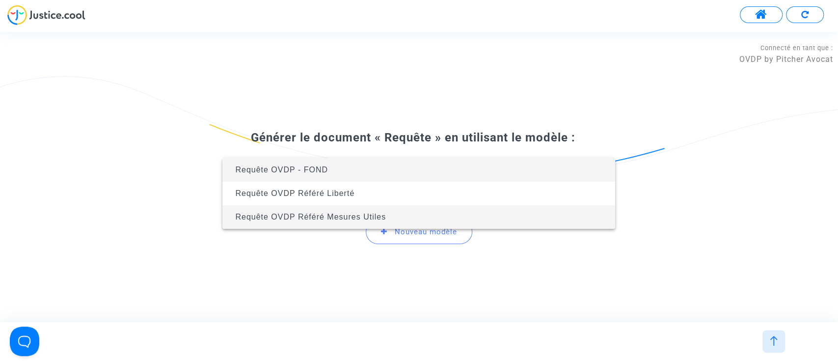
click at [359, 218] on span "Requête OVDP Référé Mesures Utiles" at bounding box center [310, 217] width 151 height 8
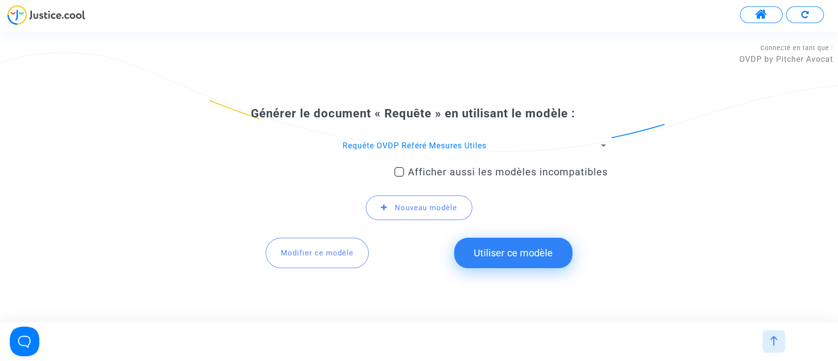
click at [530, 265] on button "Utiliser ce modèle" at bounding box center [513, 253] width 118 height 30
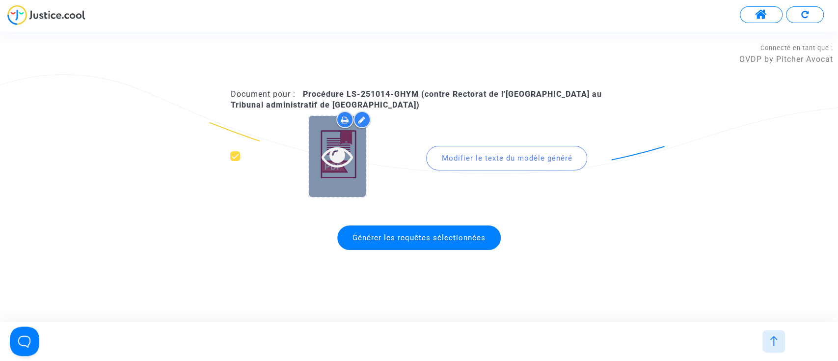
click at [335, 155] on icon at bounding box center [337, 155] width 32 height 31
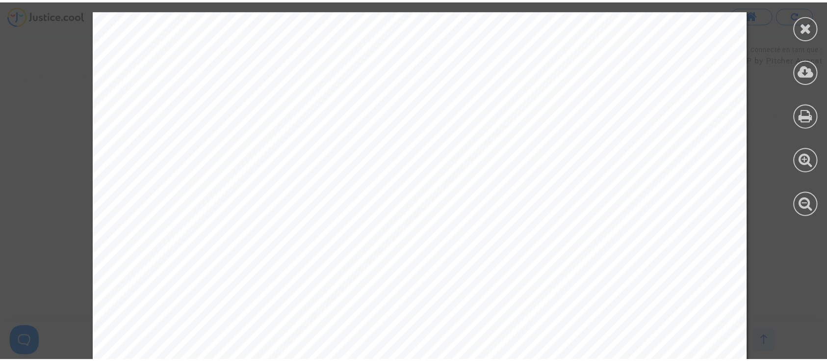
scroll to position [1110, 0]
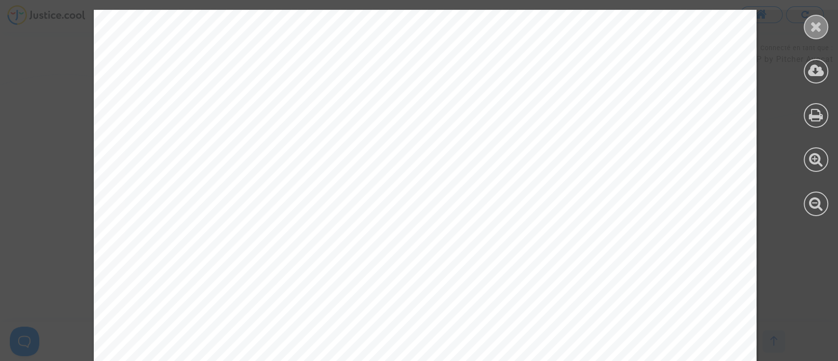
click at [808, 27] on div at bounding box center [815, 27] width 25 height 25
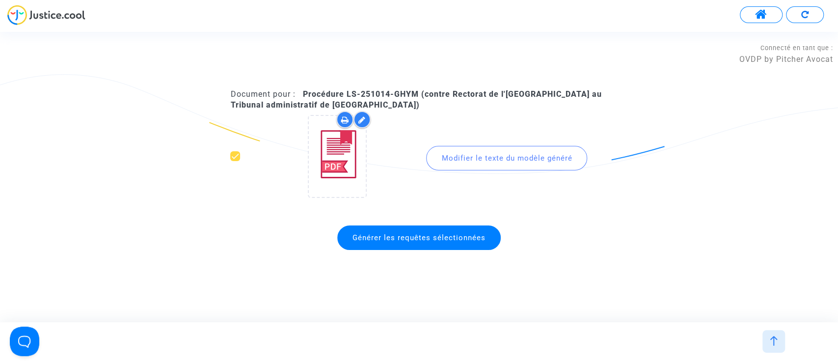
click at [373, 242] on span "Générer les requêtes sélectionnées" at bounding box center [418, 237] width 163 height 25
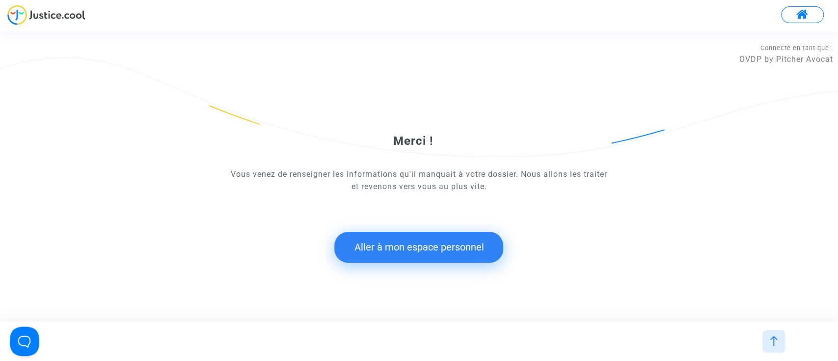
click at [373, 242] on button "Aller à mon espace personnel" at bounding box center [418, 247] width 169 height 30
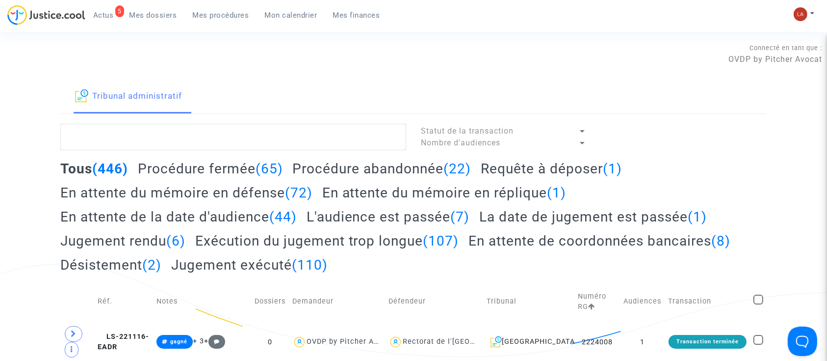
drag, startPoint x: 581, startPoint y: 154, endPoint x: 563, endPoint y: 164, distance: 20.2
click at [533, 178] on div "Tous (446) Procédure fermée (65) Procédure abandonnée (22) Requête à déposer (1…" at bounding box center [413, 220] width 707 height 120
click at [542, 168] on h2 "Requête à déposer (1)" at bounding box center [551, 168] width 141 height 17
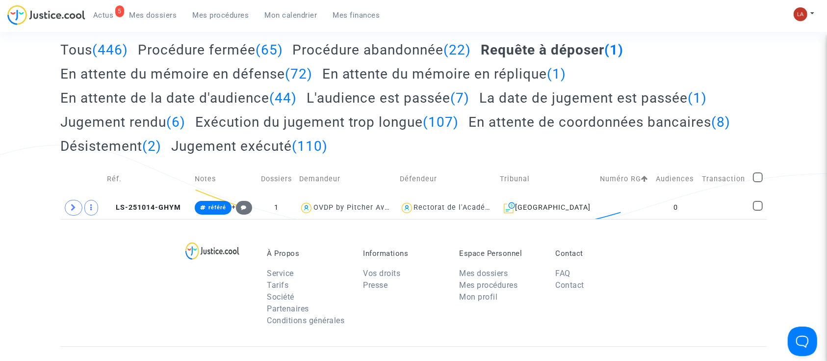
scroll to position [196, 0]
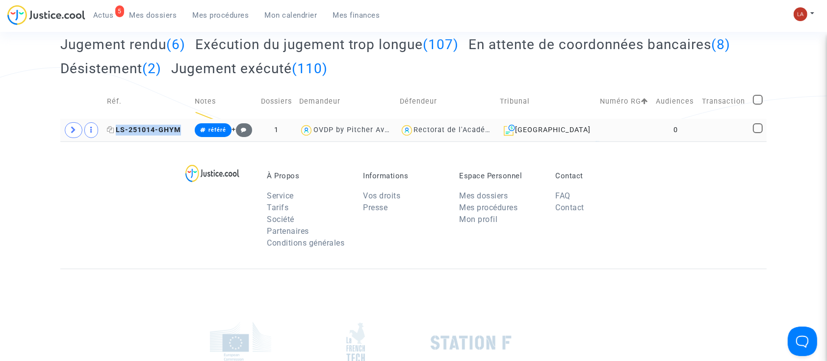
drag, startPoint x: 151, startPoint y: 132, endPoint x: 118, endPoint y: 132, distance: 32.4
click at [118, 132] on span "LS-251014-GHYM" at bounding box center [144, 130] width 74 height 8
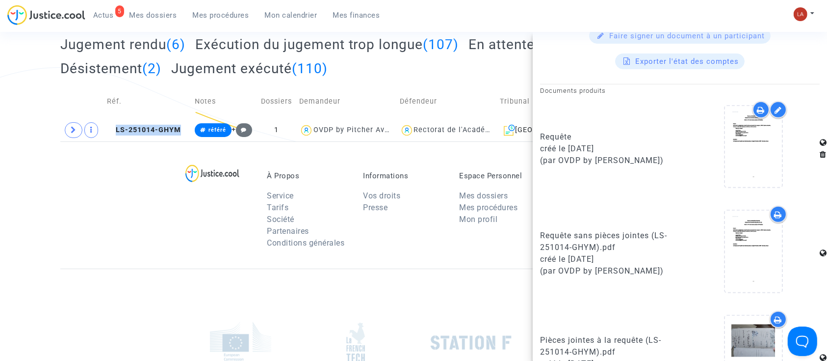
scroll to position [516, 0]
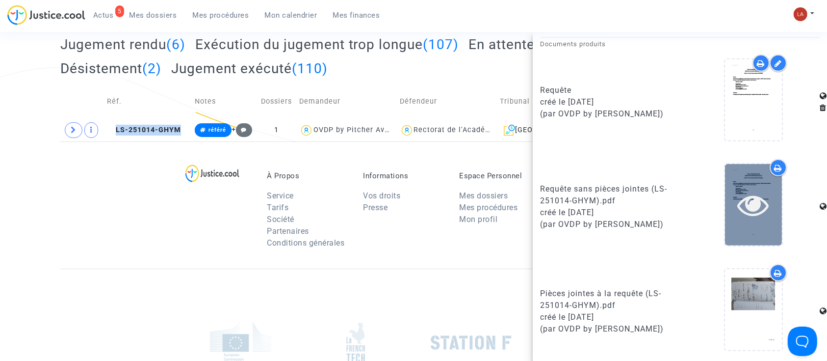
click at [729, 220] on div at bounding box center [753, 204] width 57 height 81
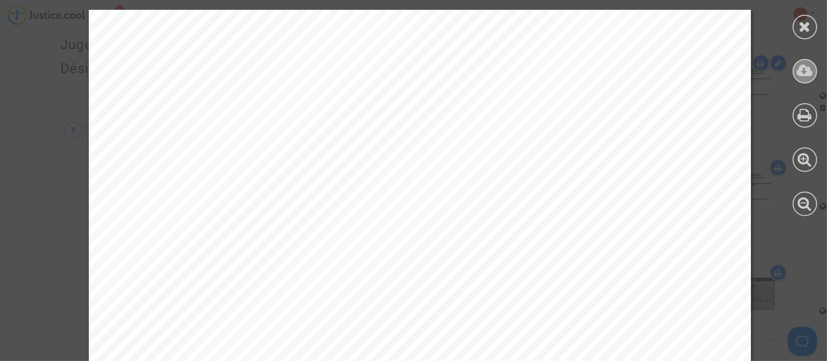
click at [811, 72] on icon at bounding box center [805, 70] width 16 height 15
click at [806, 14] on div at bounding box center [805, 113] width 44 height 226
click at [809, 24] on icon at bounding box center [805, 26] width 12 height 15
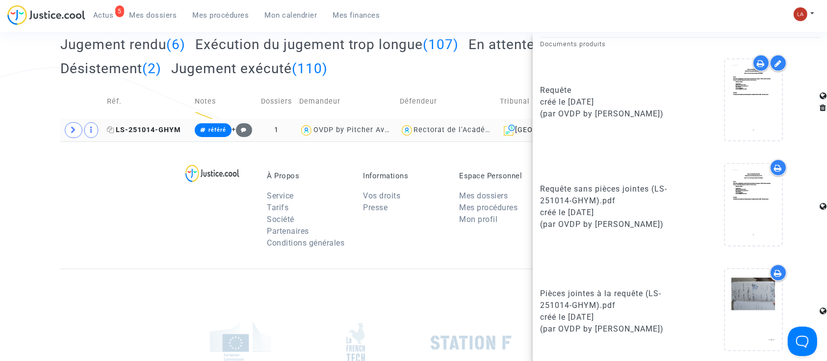
click at [114, 131] on icon at bounding box center [110, 129] width 7 height 7
drag, startPoint x: 70, startPoint y: 132, endPoint x: 90, endPoint y: 136, distance: 20.5
click at [70, 132] on span at bounding box center [74, 130] width 18 height 16
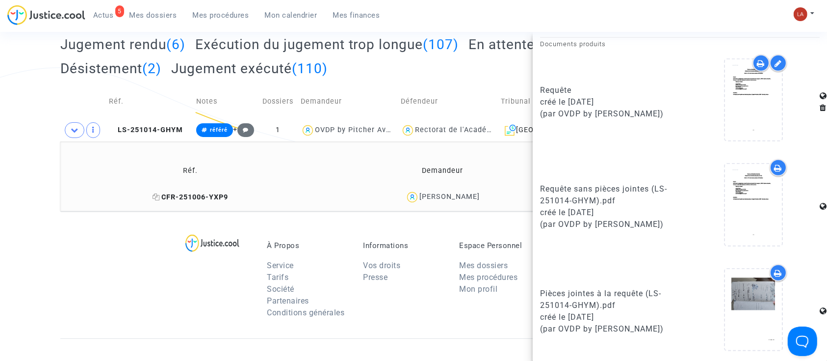
click at [187, 196] on span "CFR-251006-YXP9" at bounding box center [191, 197] width 76 height 8
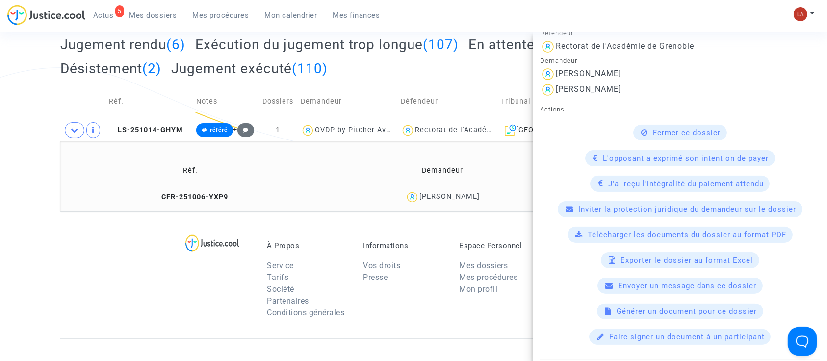
scroll to position [327, 0]
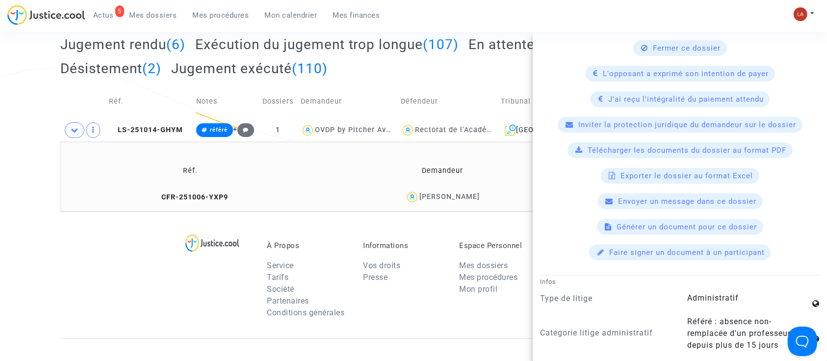
click at [645, 153] on div "Télécharger les documents du dossier au format PDF" at bounding box center [680, 150] width 225 height 16
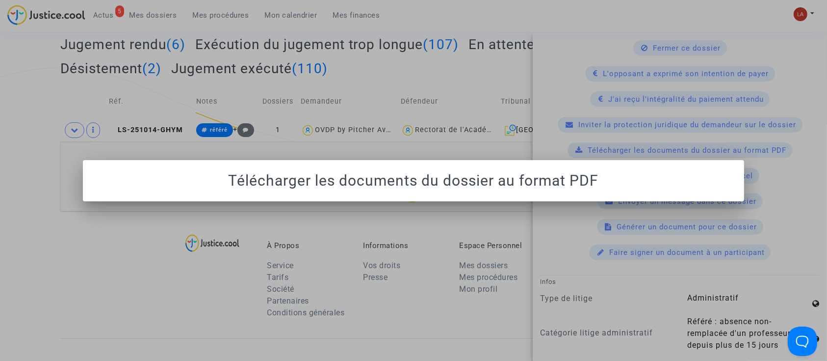
scroll to position [0, 0]
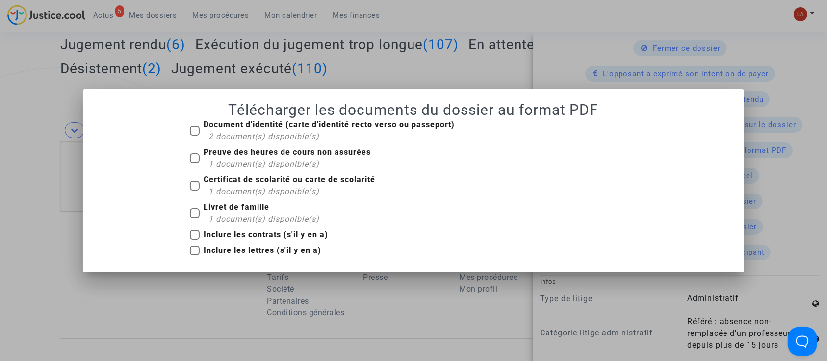
click at [275, 133] on span "2 document(s) disponible(s)" at bounding box center [264, 136] width 111 height 9
click at [195, 135] on input "Document d'identité (carte d'identité recto verso ou passeport) 2 document(s) d…" at bounding box center [194, 135] width 0 height 0
checkbox input "true"
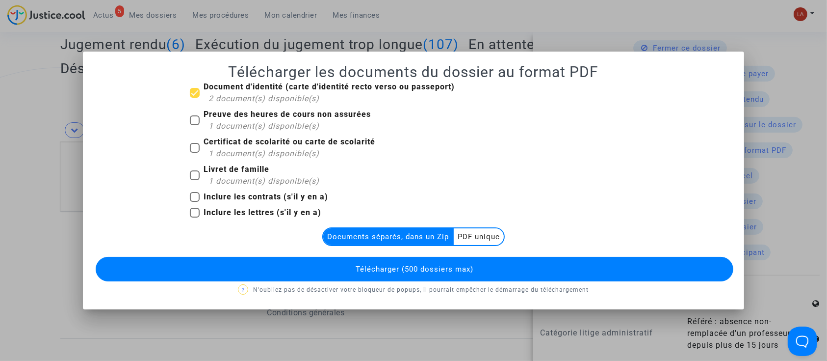
click at [257, 129] on span "1 document(s) disponible(s)" at bounding box center [264, 125] width 111 height 9
click at [195, 126] on input "Preuve des heures de cours non assurées 1 document(s) disponible(s)" at bounding box center [194, 125] width 0 height 0
checkbox input "true"
click at [242, 149] on span "1 document(s) disponible(s)" at bounding box center [264, 153] width 111 height 9
click at [195, 153] on input "Certificat de scolarité ou carte de scolarité 1 document(s) disponible(s)" at bounding box center [194, 153] width 0 height 0
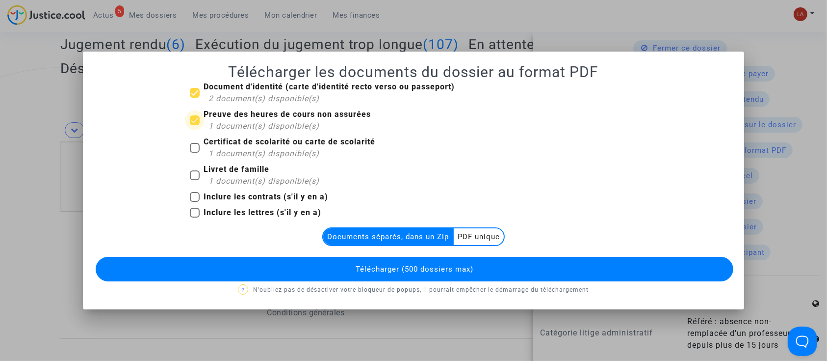
checkbox input "true"
click at [222, 175] on span "Livret de famille 1 document(s) disponible(s)" at bounding box center [262, 175] width 116 height 24
click at [195, 180] on input "Livret de famille 1 document(s) disponible(s)" at bounding box center [194, 180] width 0 height 0
checkbox input "true"
click at [476, 239] on multi-toggle-item "PDF unique" at bounding box center [479, 236] width 50 height 17
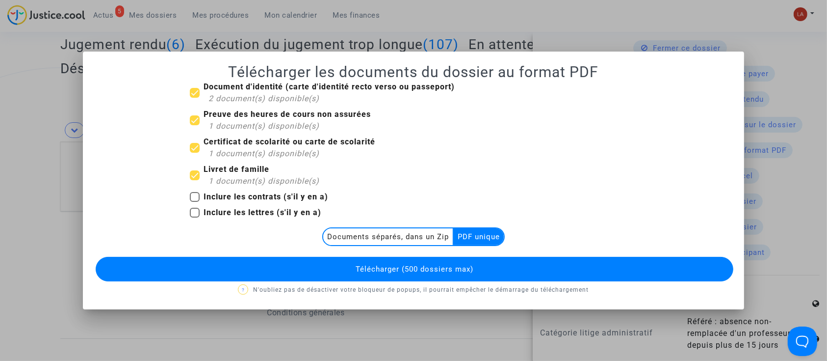
drag, startPoint x: 416, startPoint y: 241, endPoint x: 431, endPoint y: 256, distance: 20.5
click at [416, 241] on multi-toggle-item "Documents séparés, dans un Zip" at bounding box center [388, 236] width 131 height 17
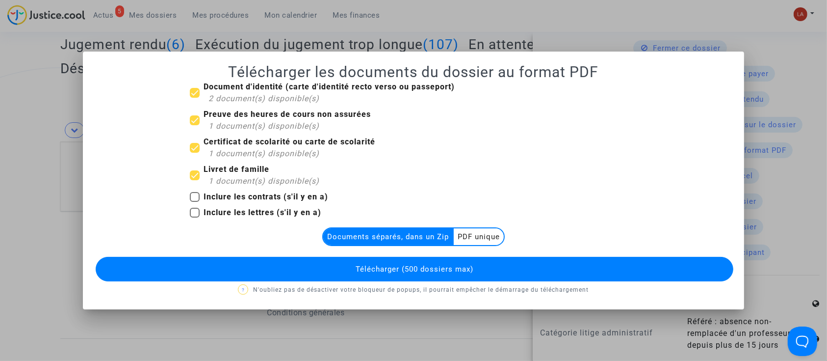
click at [442, 281] on button "Télécharger (500 dossiers max)" at bounding box center [415, 269] width 638 height 25
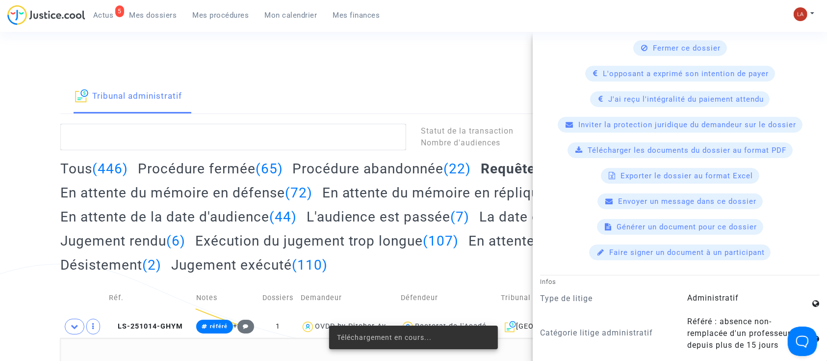
scroll to position [196, 0]
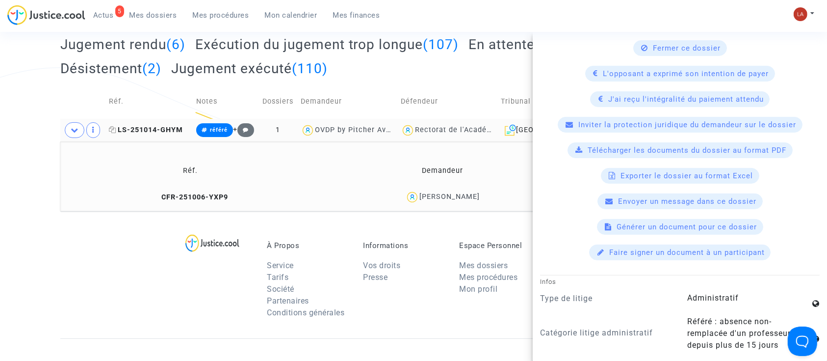
drag, startPoint x: 184, startPoint y: 128, endPoint x: 121, endPoint y: 132, distance: 63.4
click at [116, 133] on span "LS-251014-GHYM" at bounding box center [146, 130] width 74 height 8
copy span "LS-251014-GHYM"
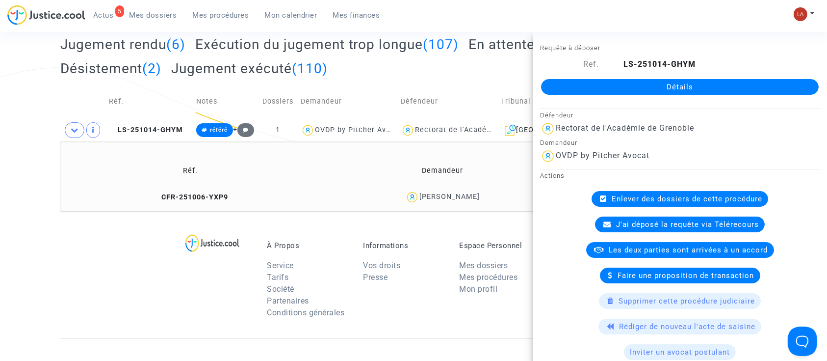
click at [569, 96] on div "Détails" at bounding box center [680, 86] width 294 height 33
click at [563, 82] on link "Détails" at bounding box center [680, 87] width 278 height 16
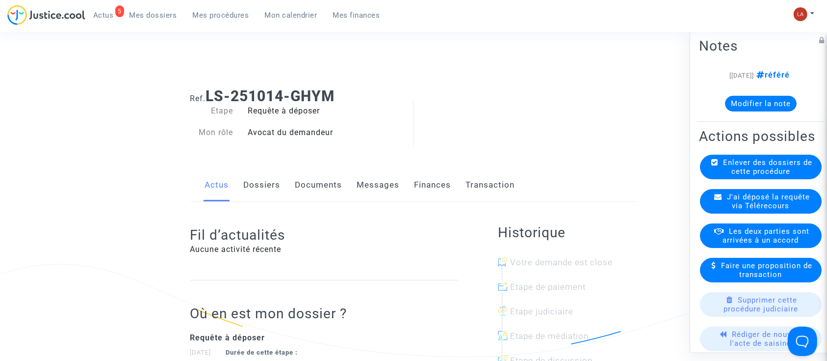
click at [377, 191] on link "Messages" at bounding box center [378, 185] width 43 height 32
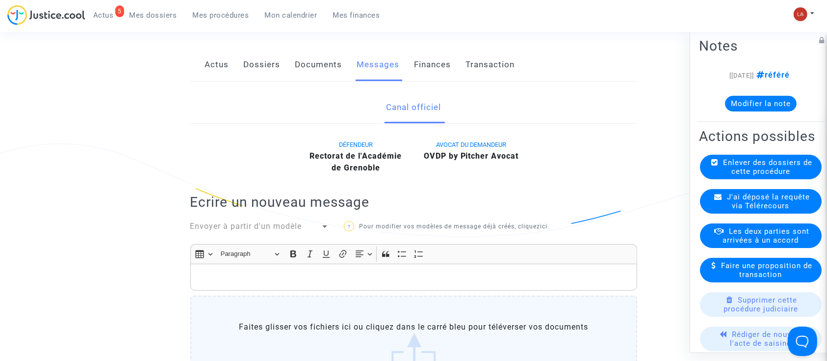
scroll to position [262, 0]
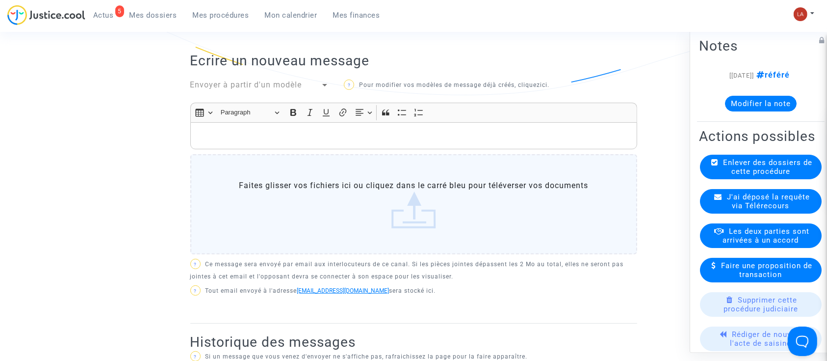
drag, startPoint x: 352, startPoint y: 295, endPoint x: 340, endPoint y: 288, distance: 14.3
click at [758, 210] on span "J'ai déposé la requête via Télérecours" at bounding box center [768, 201] width 83 height 18
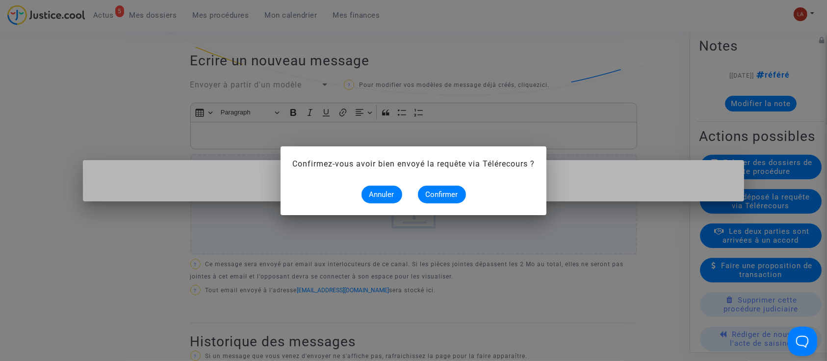
scroll to position [0, 0]
click at [457, 204] on mat-dialog-container "Confirmez-vous avoir bien envoyé la requête via Télérecours ? Annuler Confirmer" at bounding box center [414, 180] width 266 height 69
click at [454, 194] on span "Confirmer" at bounding box center [442, 194] width 32 height 9
